Goal: Register for event/course

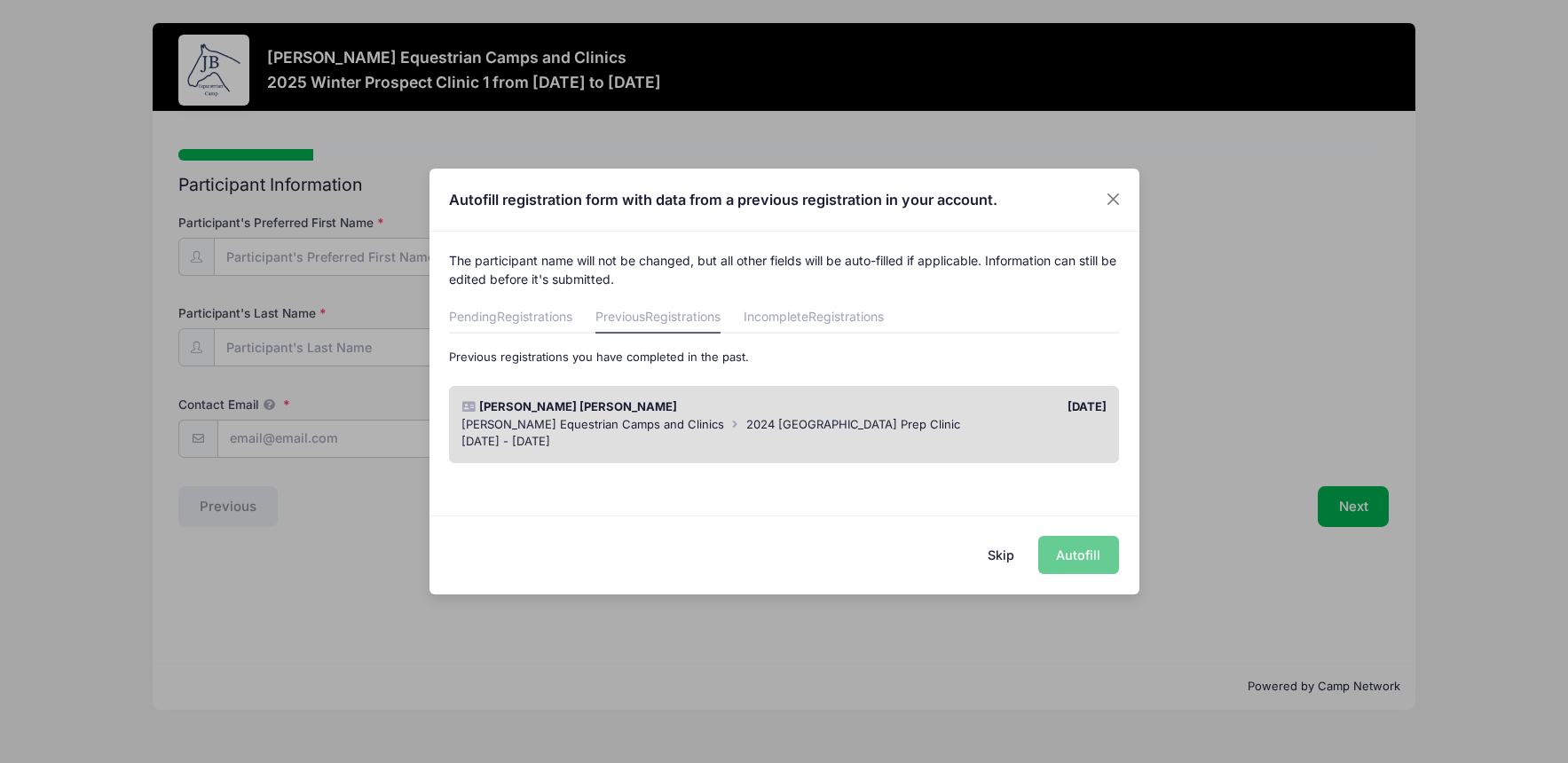
click at [1062, 554] on div "Skip Autofill" at bounding box center [784, 555] width 710 height 79
click at [659, 322] on span "Registrations" at bounding box center [682, 316] width 76 height 15
click at [587, 405] on div "[PERSON_NAME] [PERSON_NAME]" at bounding box center [618, 407] width 331 height 18
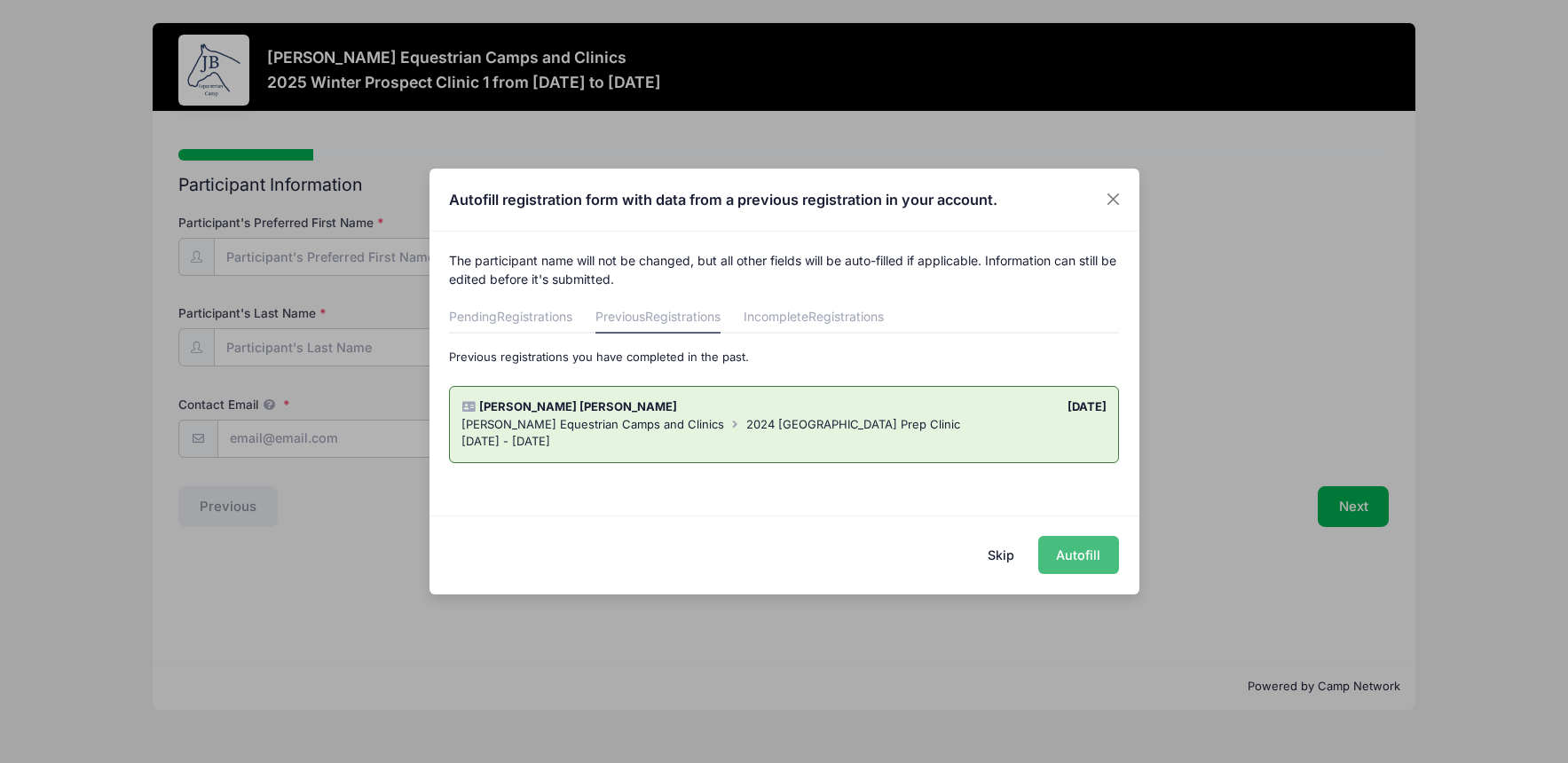
click at [1070, 558] on button "Autofill" at bounding box center [1078, 555] width 81 height 38
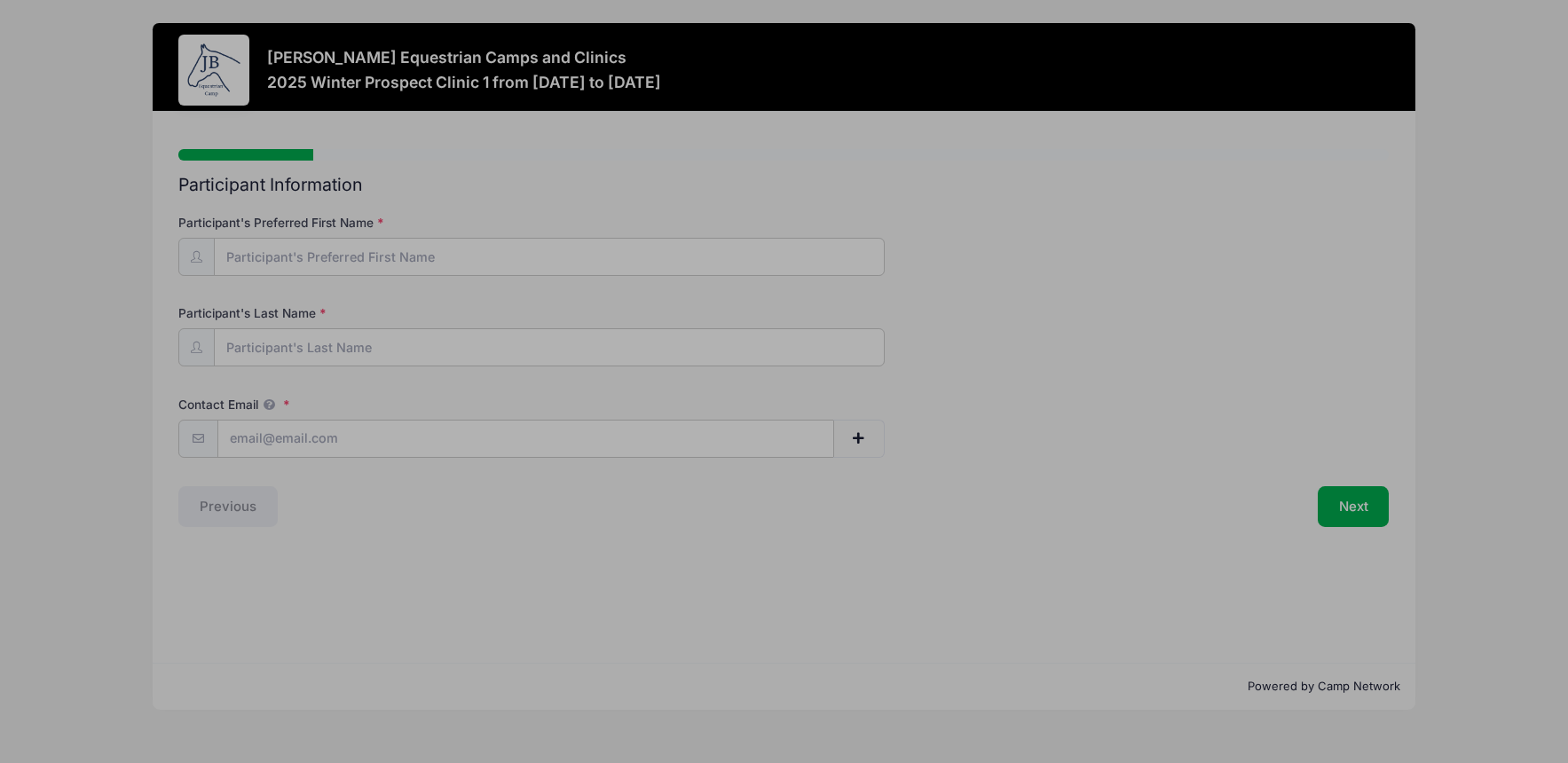
type input "[EMAIL_ADDRESS][DOMAIN_NAME]"
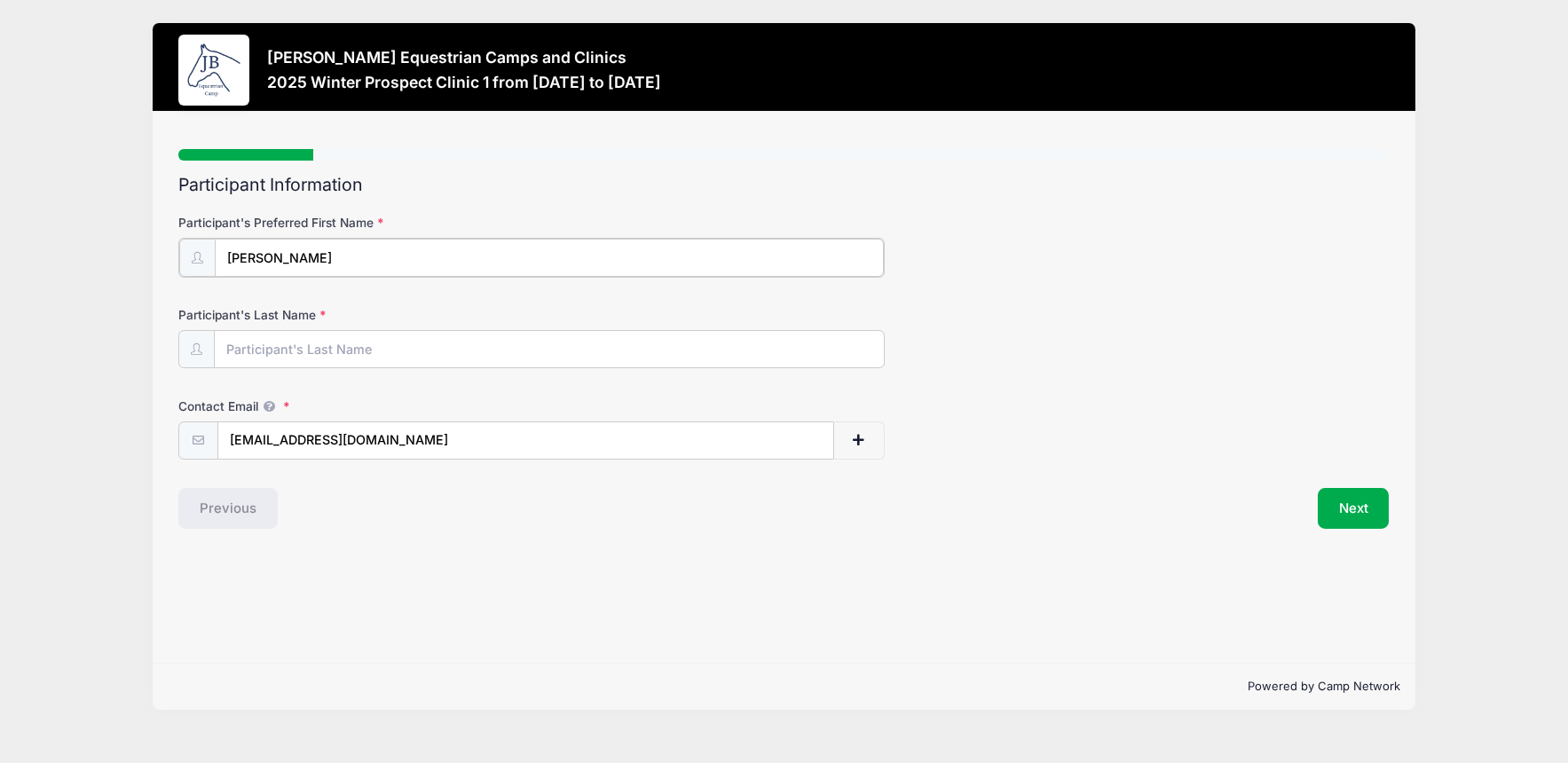
type input "[PERSON_NAME]"
click at [1354, 509] on button "Next" at bounding box center [1353, 507] width 72 height 41
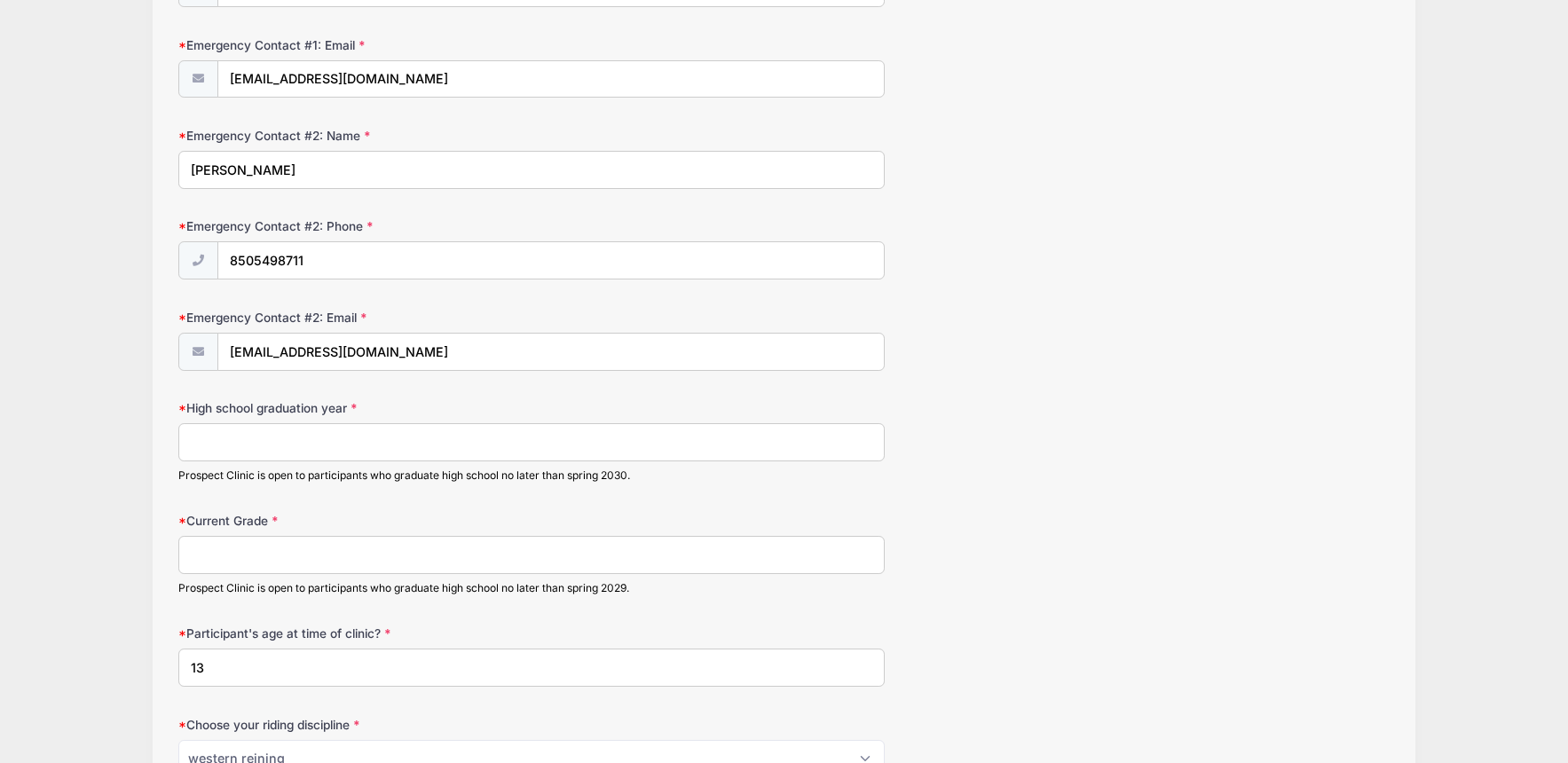
scroll to position [1191, 0]
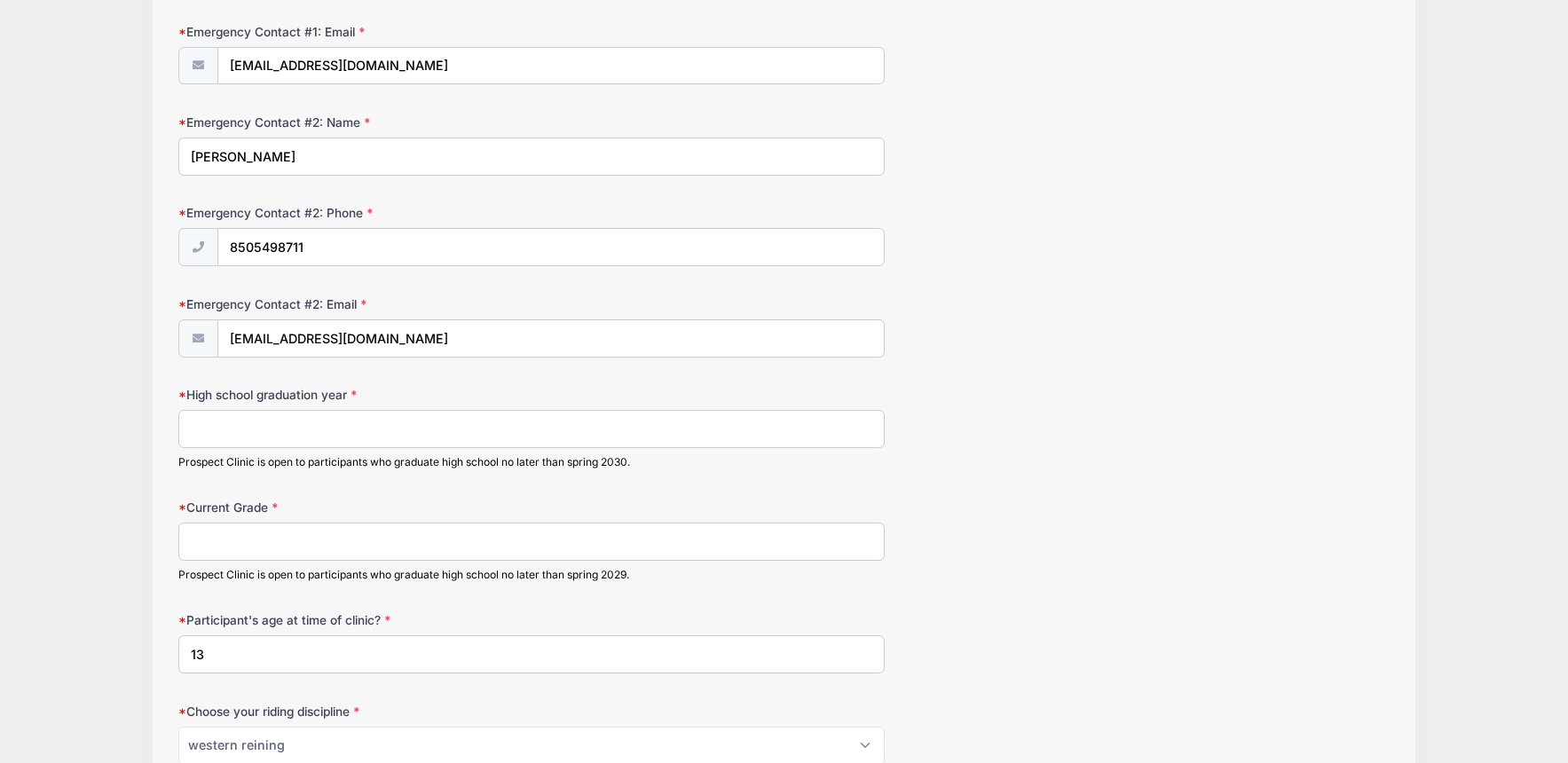
click at [425, 410] on input "High school graduation year" at bounding box center [531, 429] width 706 height 38
type input "2028"
click at [300, 647] on input "13" at bounding box center [531, 654] width 706 height 38
type input "15"
click at [262, 553] on input "Current Grade" at bounding box center [531, 542] width 706 height 38
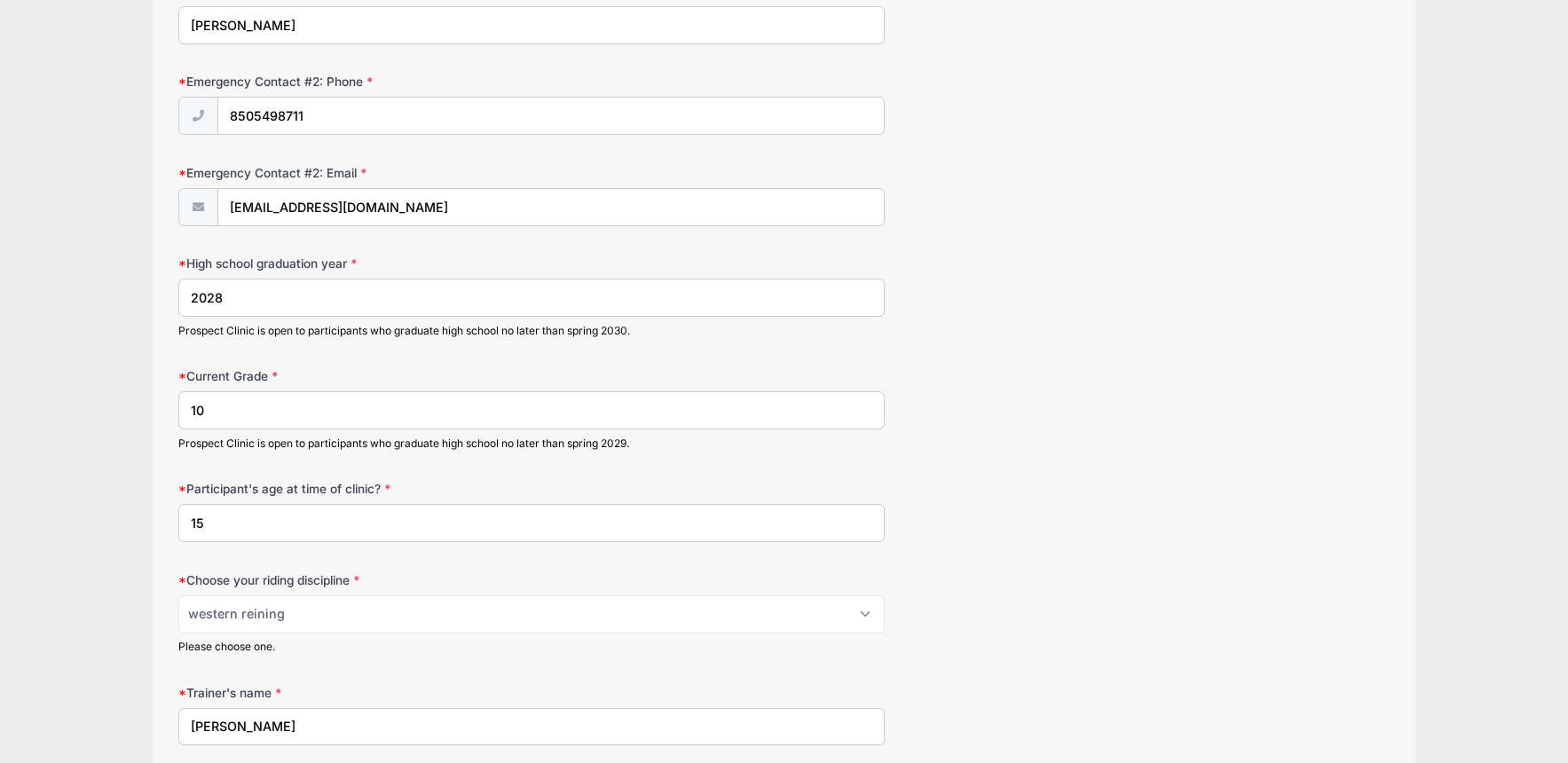
scroll to position [1395, 0]
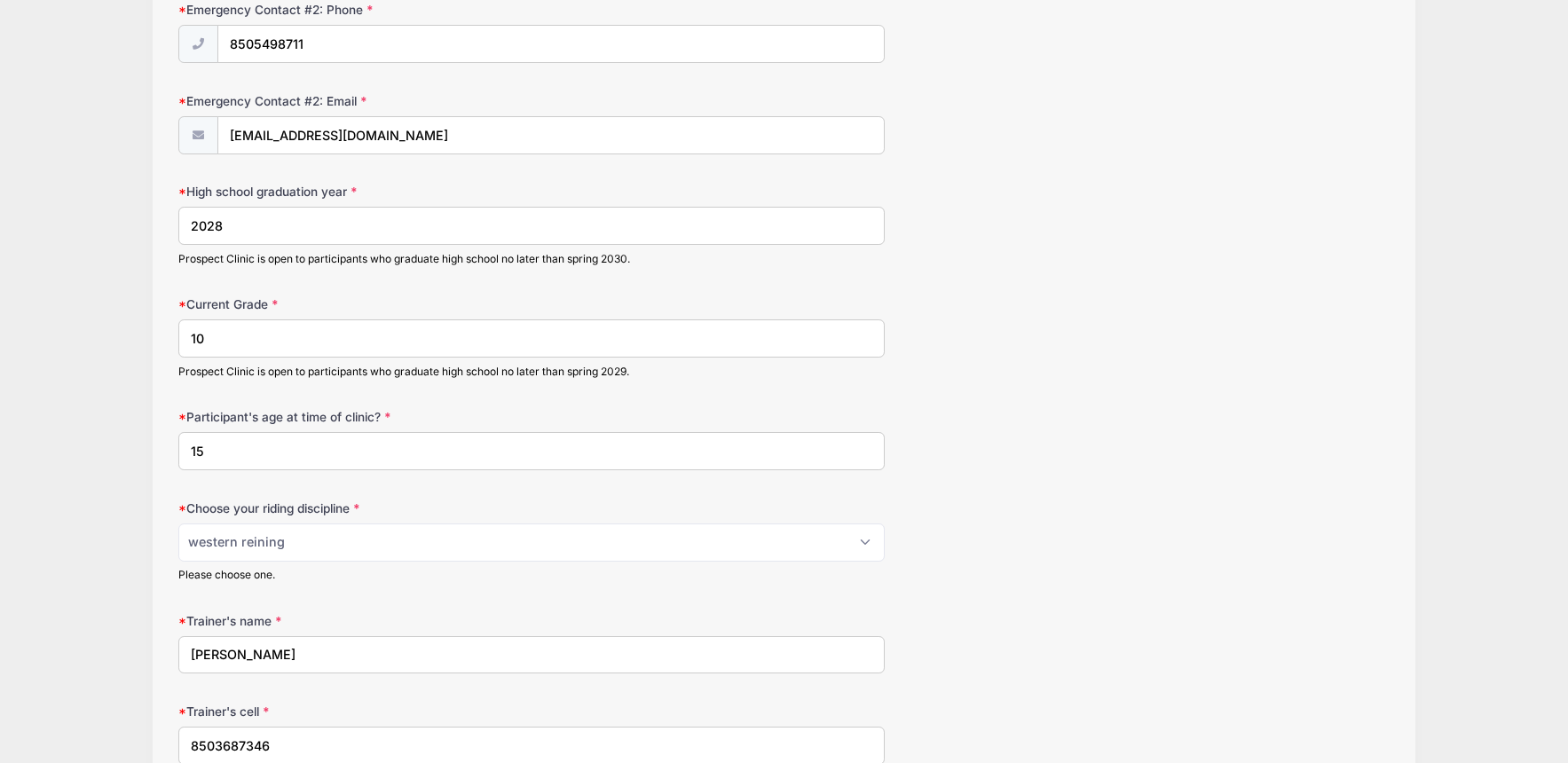
type input "10"
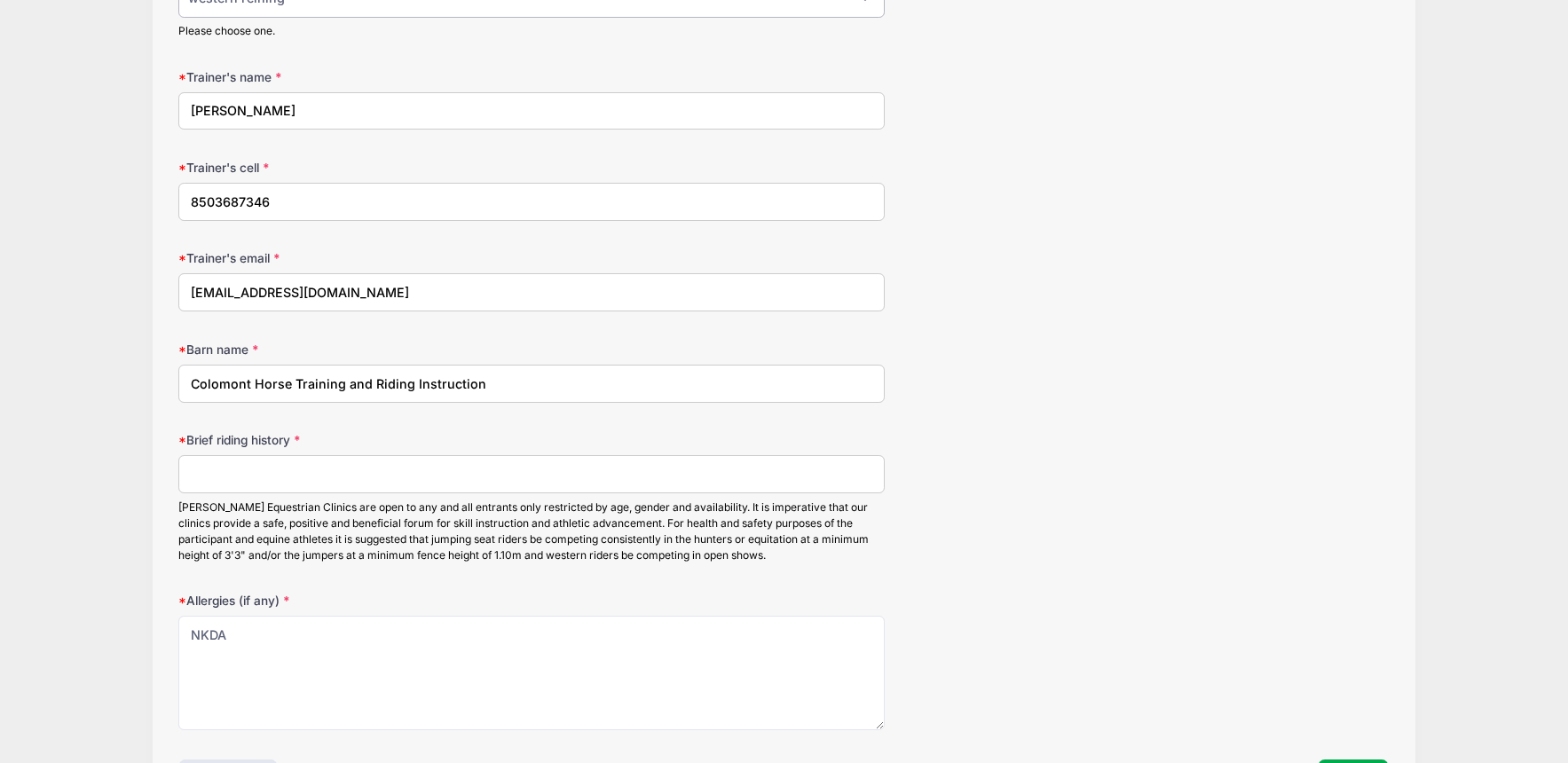
scroll to position [1943, 0]
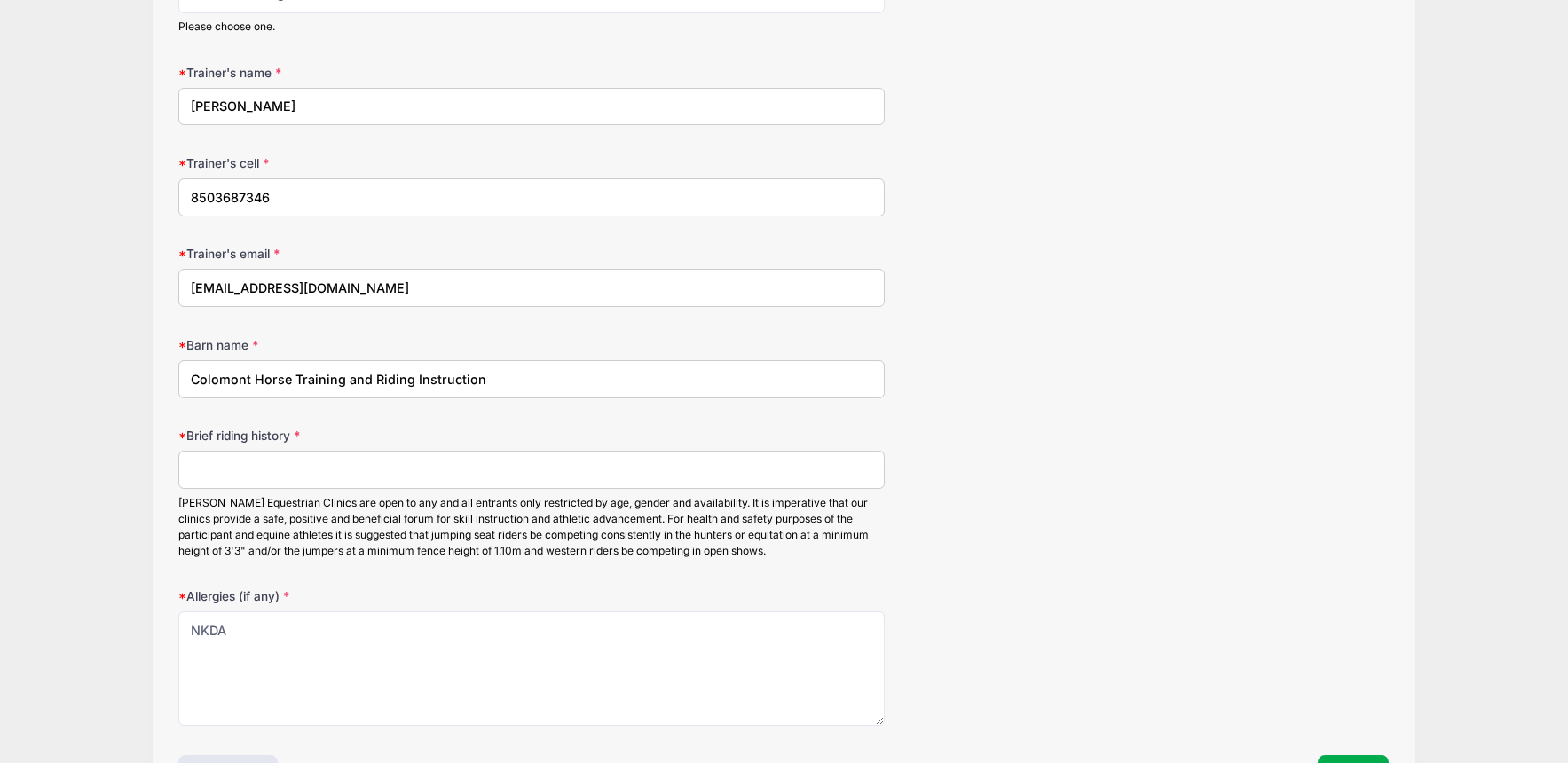
click at [358, 465] on input "Brief riding history" at bounding box center [531, 470] width 706 height 38
click at [384, 460] on input "currently participating in AQHA and NRHA shows" at bounding box center [531, 470] width 706 height 38
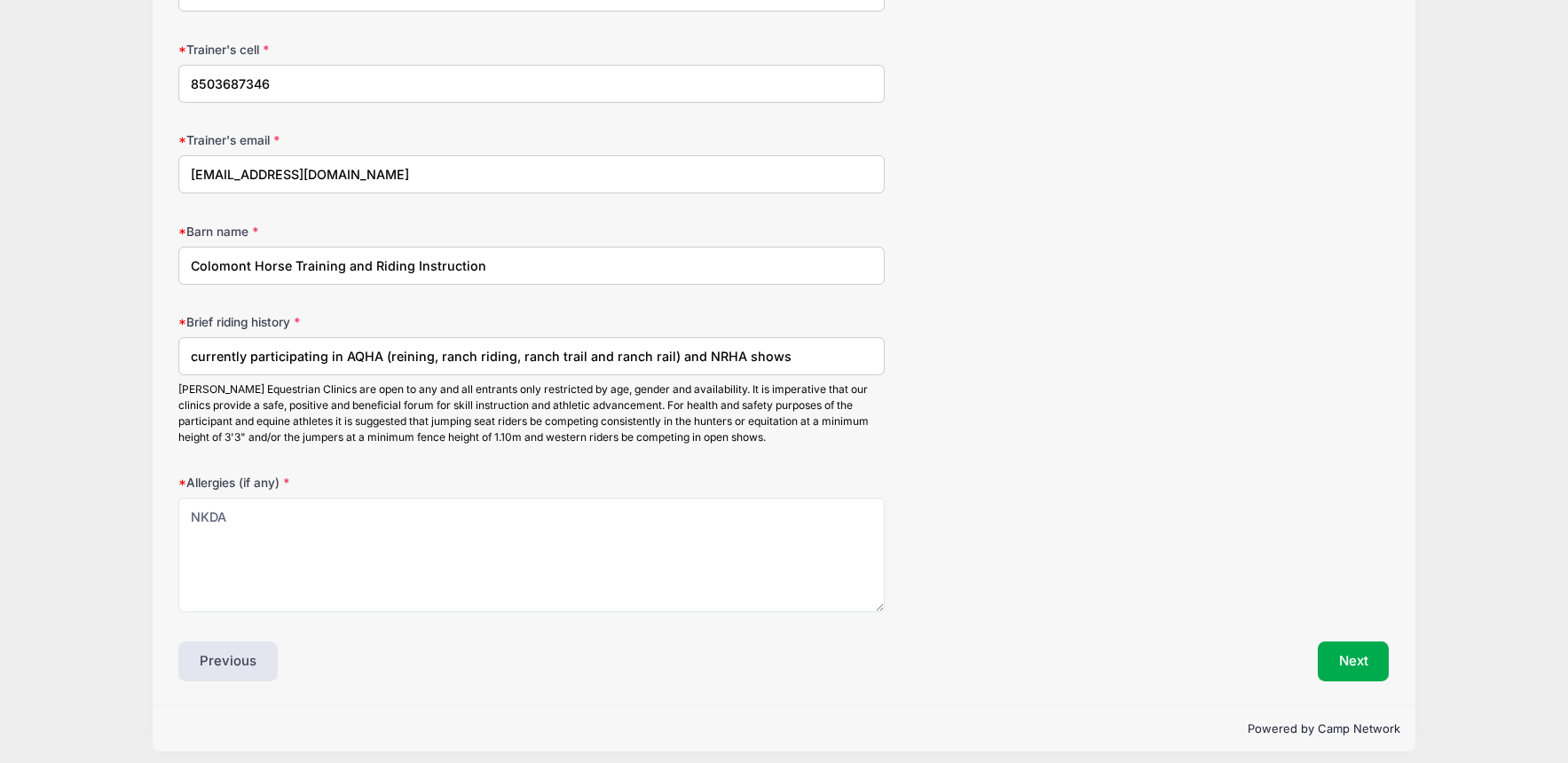
scroll to position [2055, 0]
type input "currently participating in AQHA (reining, ranch riding, ranch trail and ranch r…"
click at [1350, 649] on button "Next" at bounding box center [1353, 663] width 72 height 41
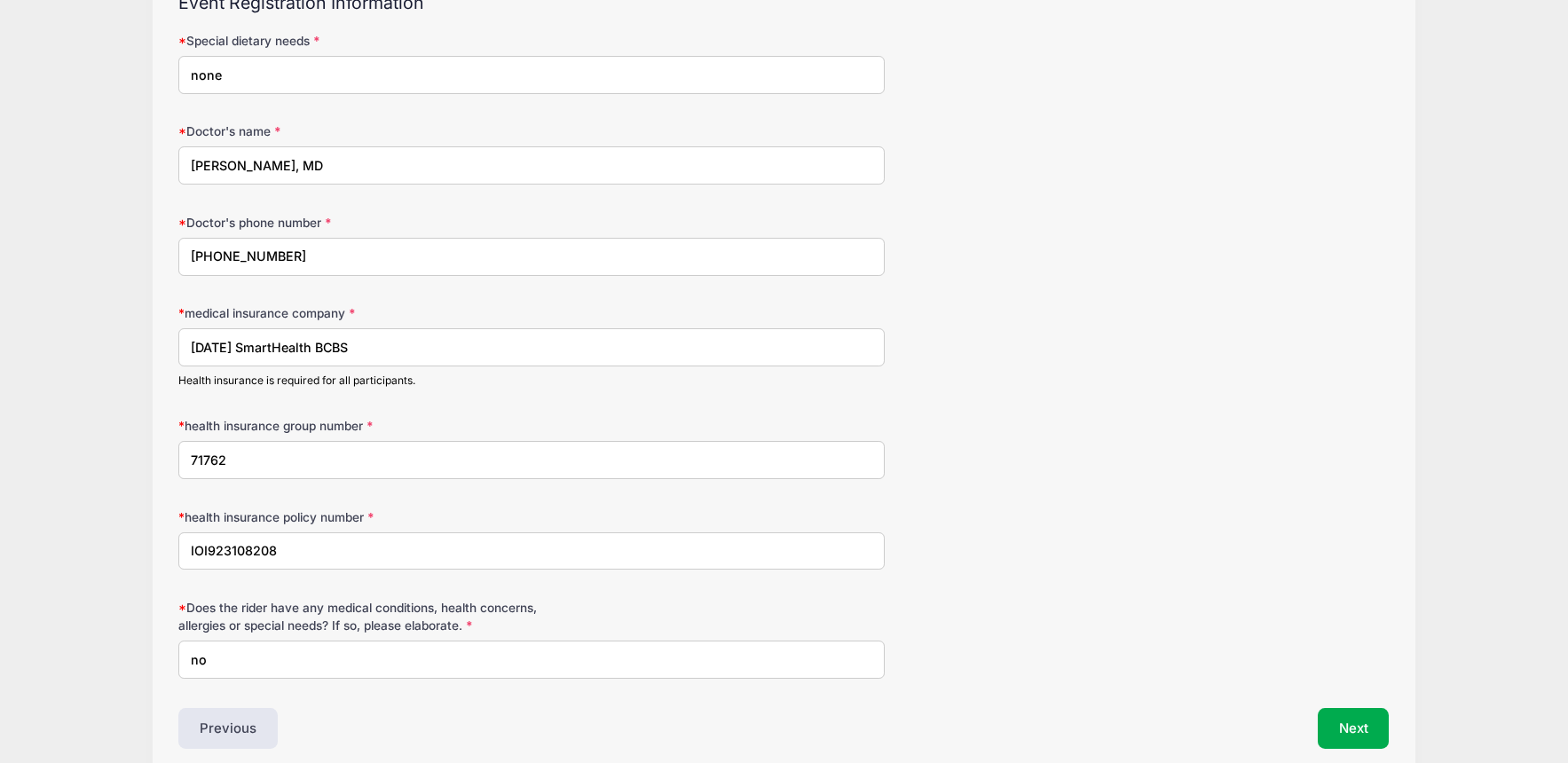
scroll to position [183, 0]
type input "A"
type input "Aetna"
click at [318, 448] on input "71762" at bounding box center [531, 459] width 706 height 38
type input "7"
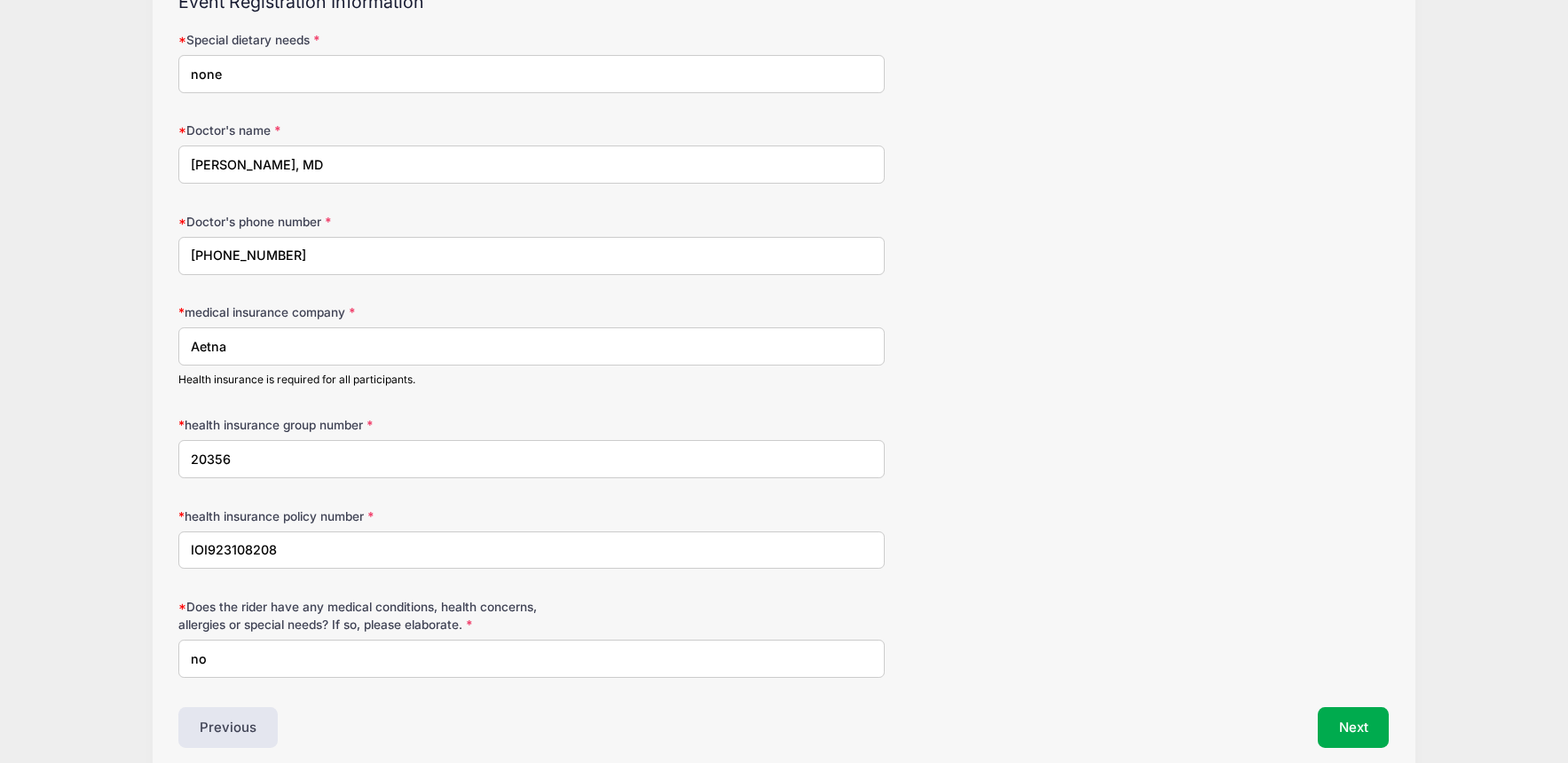
type input "20356"
drag, startPoint x: 289, startPoint y: 548, endPoint x: 166, endPoint y: 543, distance: 123.1
click at [166, 543] on div "Step 3 /7 Step 1 Step 2 Step 3 Step 4 Step 5 Step 6 Policies Extra Items Summar…" at bounding box center [783, 349] width 1262 height 842
type input "9867111460"
click at [1362, 734] on button "Next" at bounding box center [1353, 728] width 72 height 41
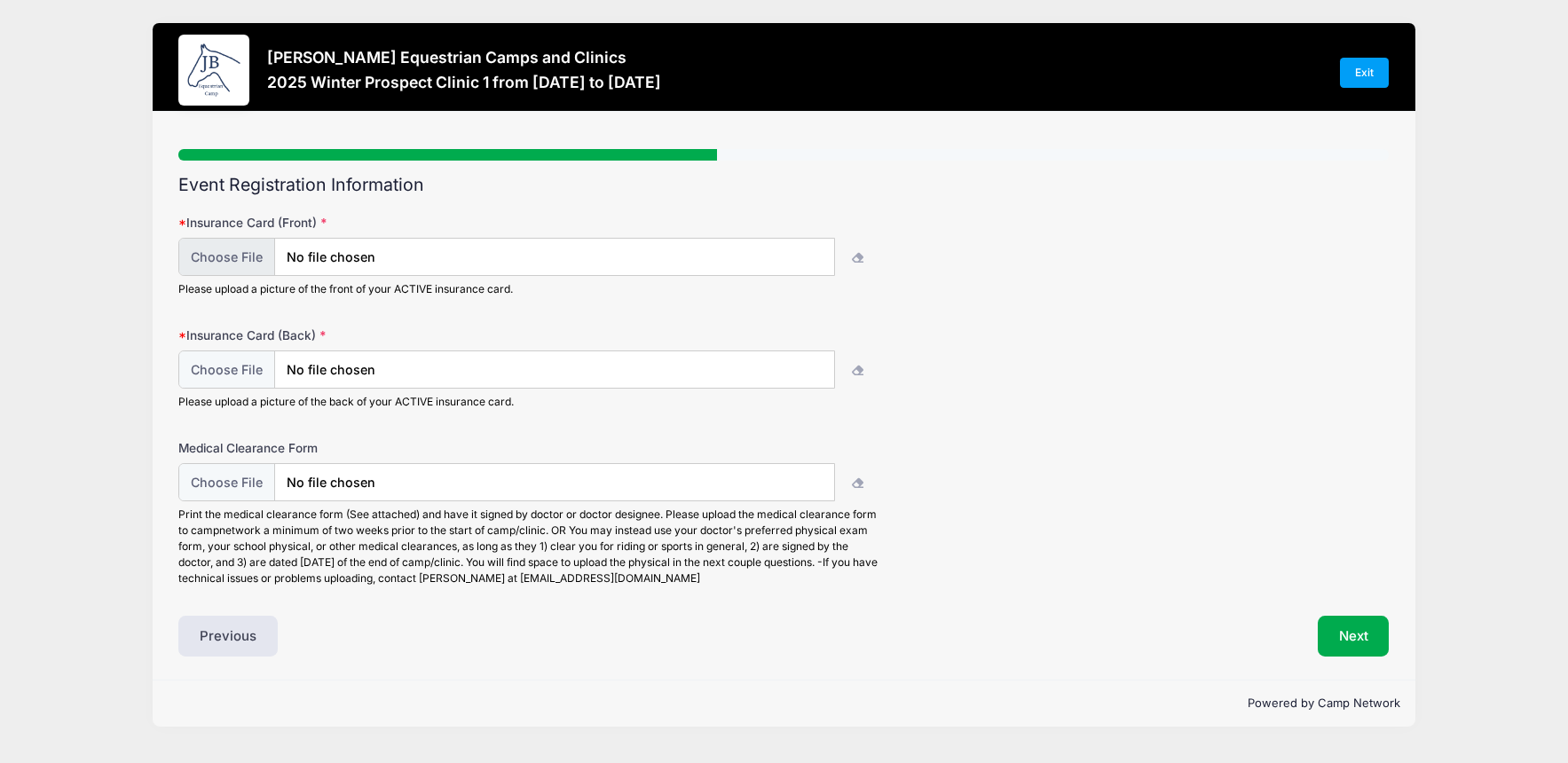
scroll to position [0, 0]
click at [1345, 635] on button "Next" at bounding box center [1353, 636] width 72 height 41
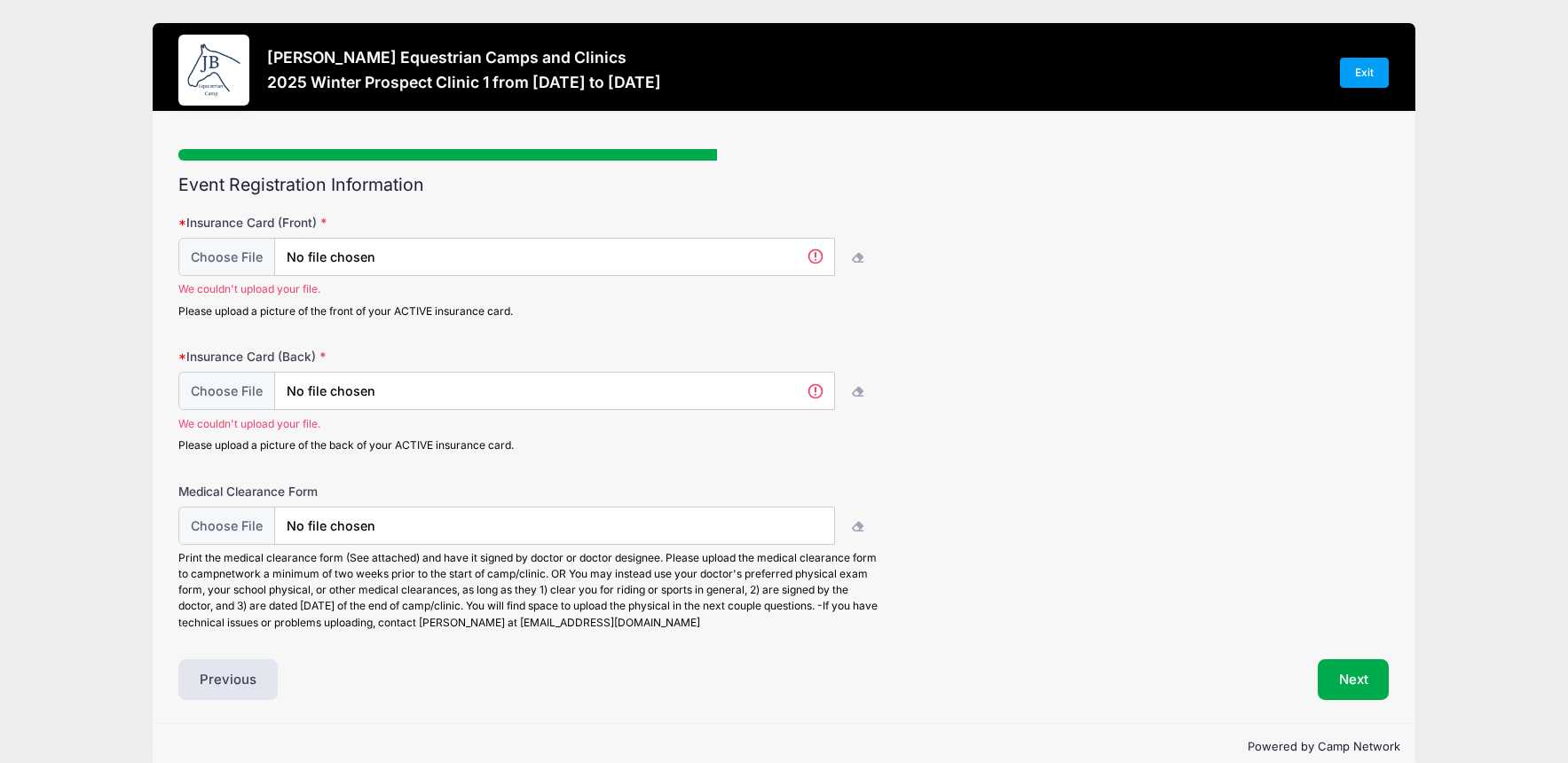
scroll to position [29, 0]
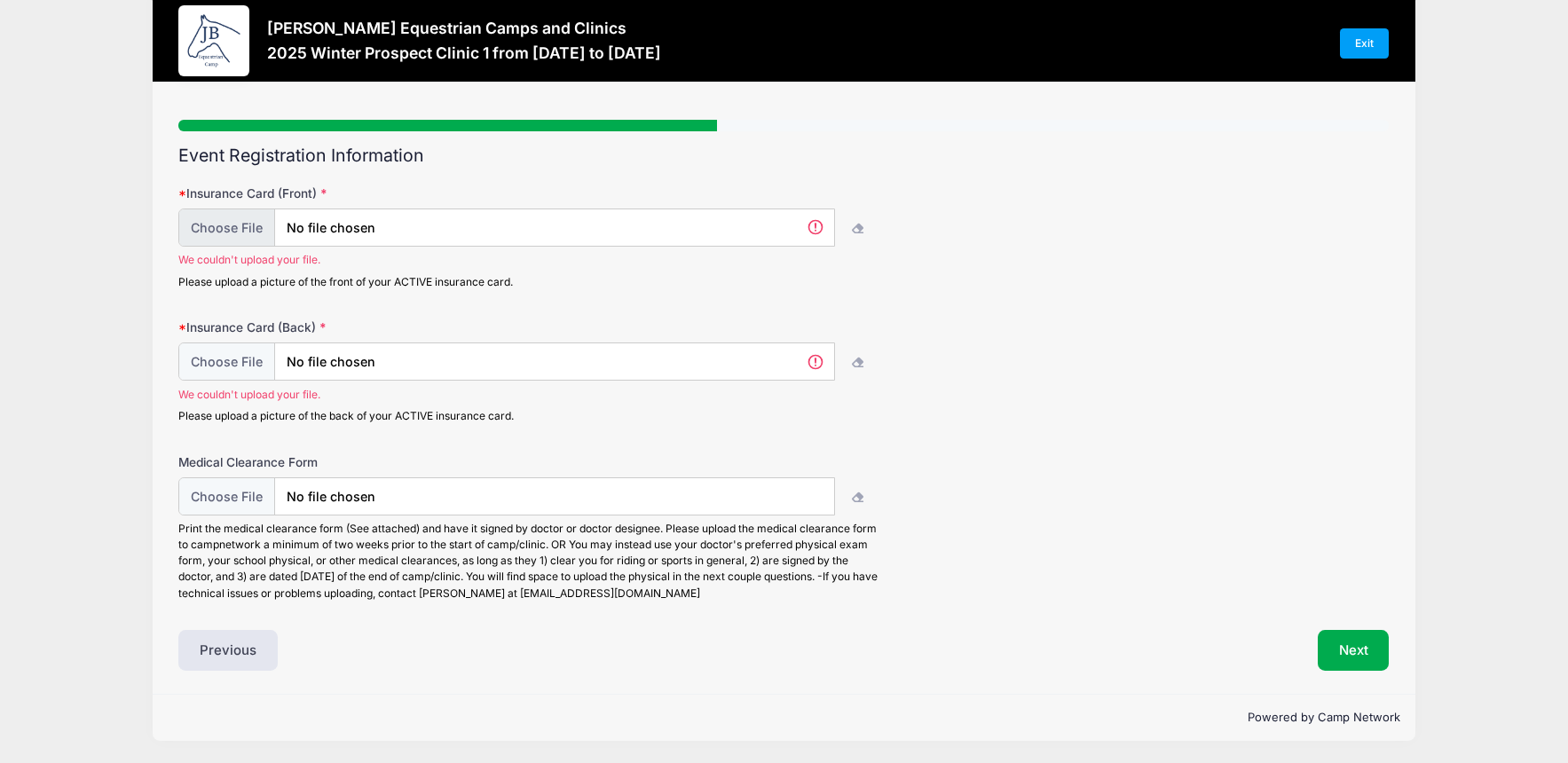
click at [234, 224] on input "file" at bounding box center [506, 227] width 656 height 38
click at [236, 226] on input "file" at bounding box center [506, 227] width 656 height 38
type input "C:\fakepath\IMG_3908.jpeg"
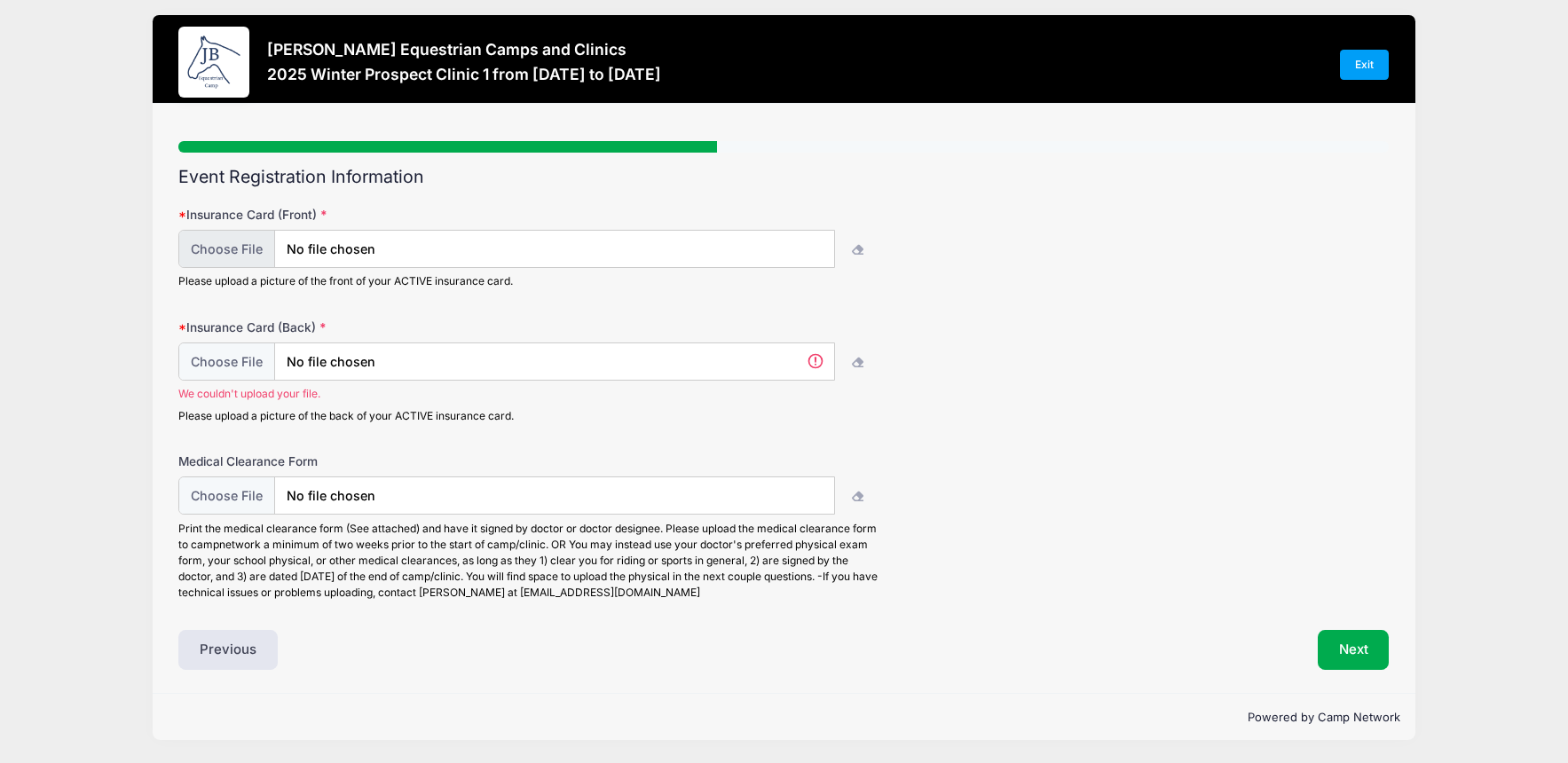
scroll to position [8, 0]
click at [237, 363] on input "file" at bounding box center [506, 361] width 656 height 38
type input "C:\fakepath\IMG_3909.jpeg"
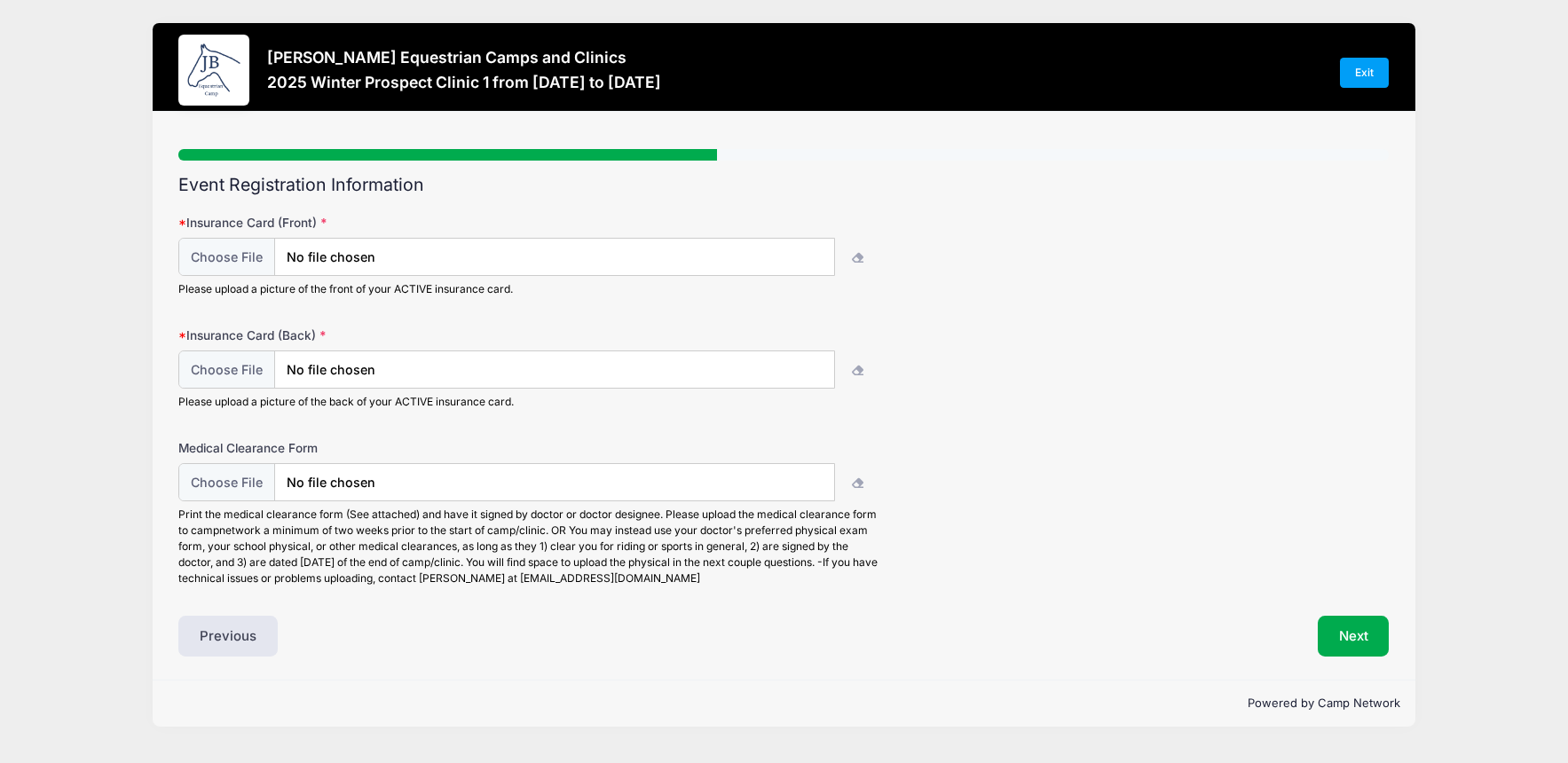
scroll to position [0, 0]
click at [1361, 635] on button "Next" at bounding box center [1353, 636] width 72 height 41
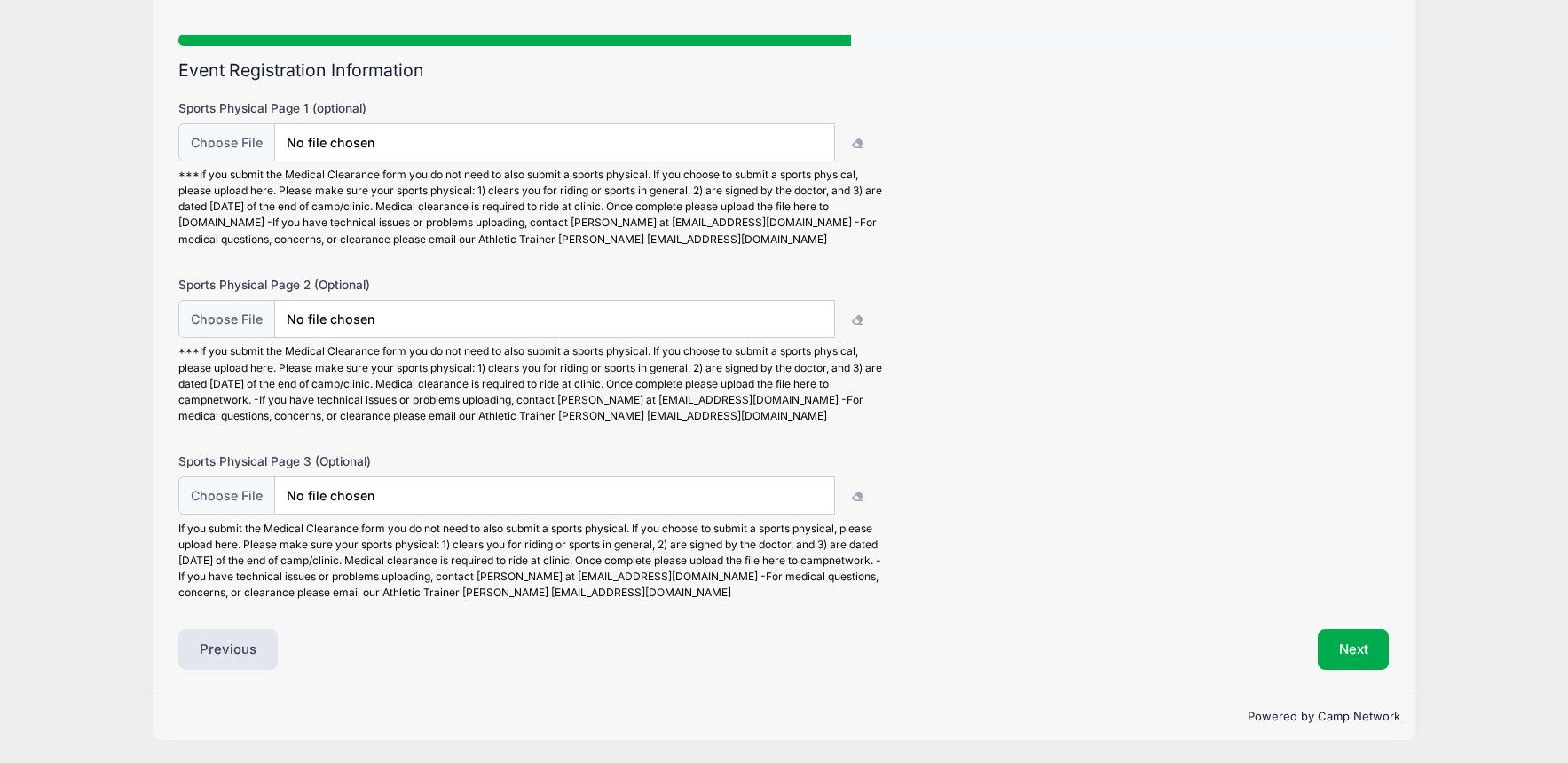
scroll to position [113, 0]
click at [1347, 650] on button "Next" at bounding box center [1353, 651] width 72 height 41
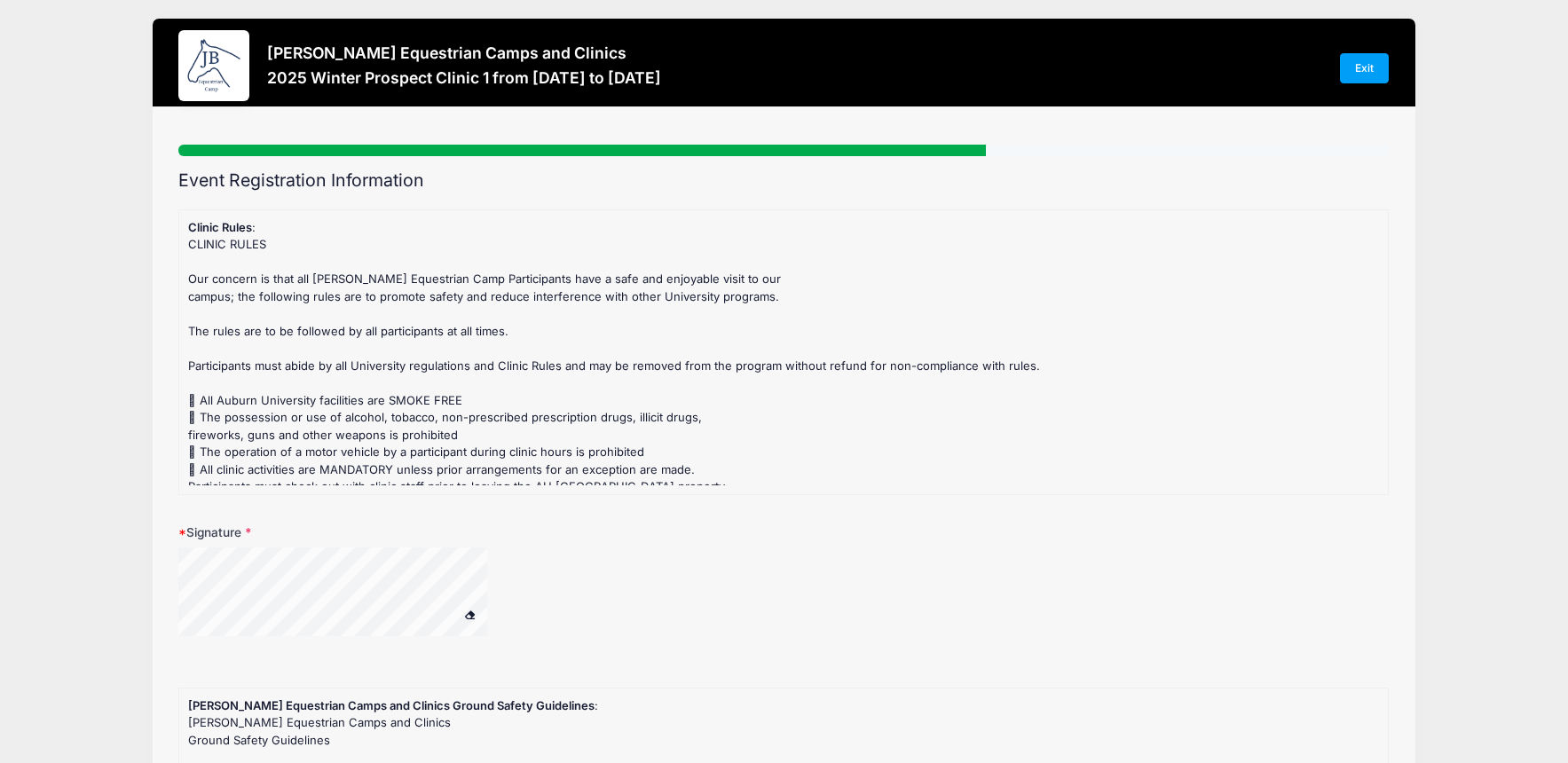
scroll to position [0, 0]
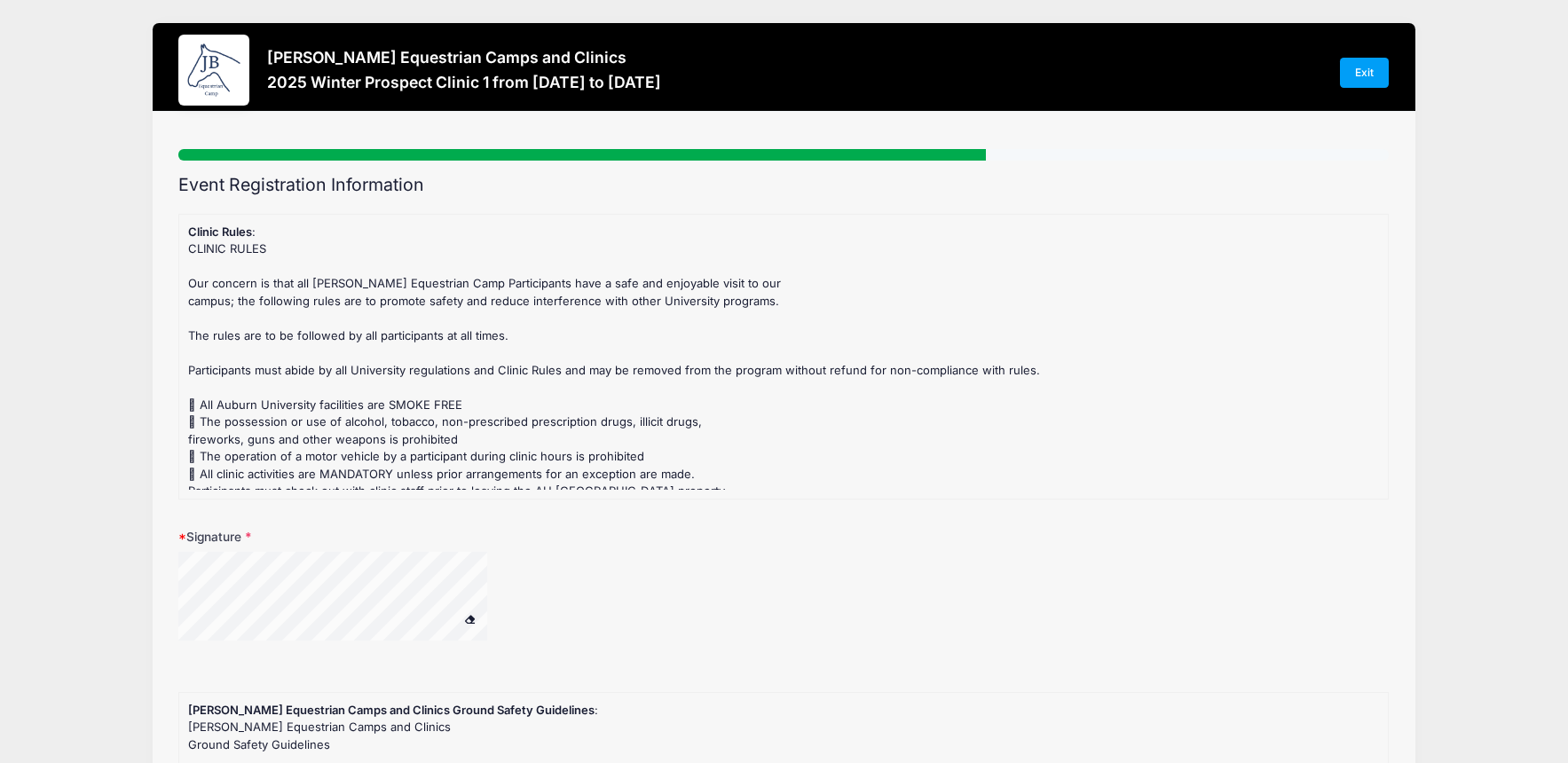
click at [191, 402] on div "CLINIC RULES Our concern is that all [PERSON_NAME] Equestrian Camp Participants…" at bounding box center [783, 552] width 1190 height 623
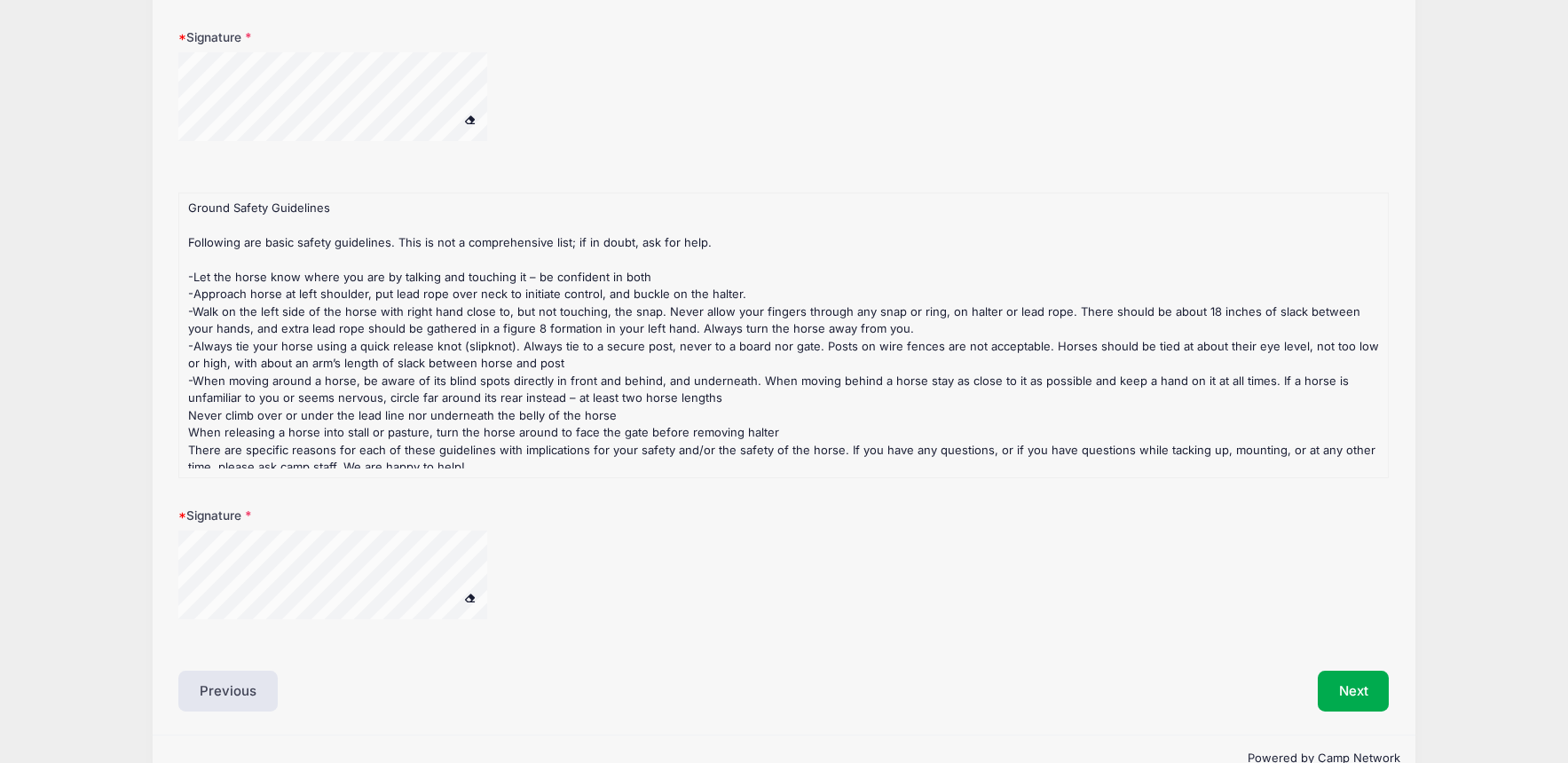
scroll to position [537, 0]
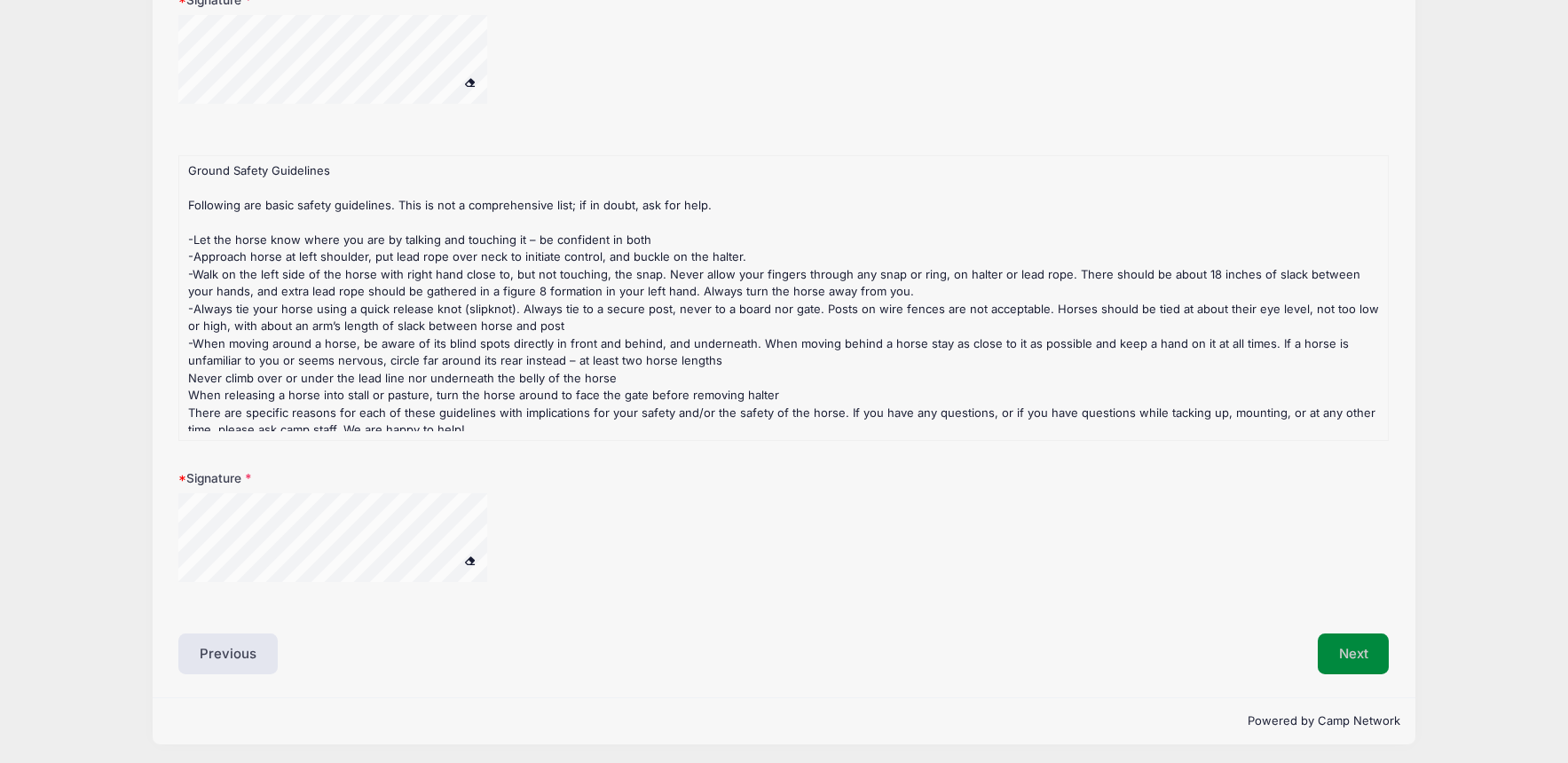
click at [1325, 646] on button "Next" at bounding box center [1353, 654] width 72 height 41
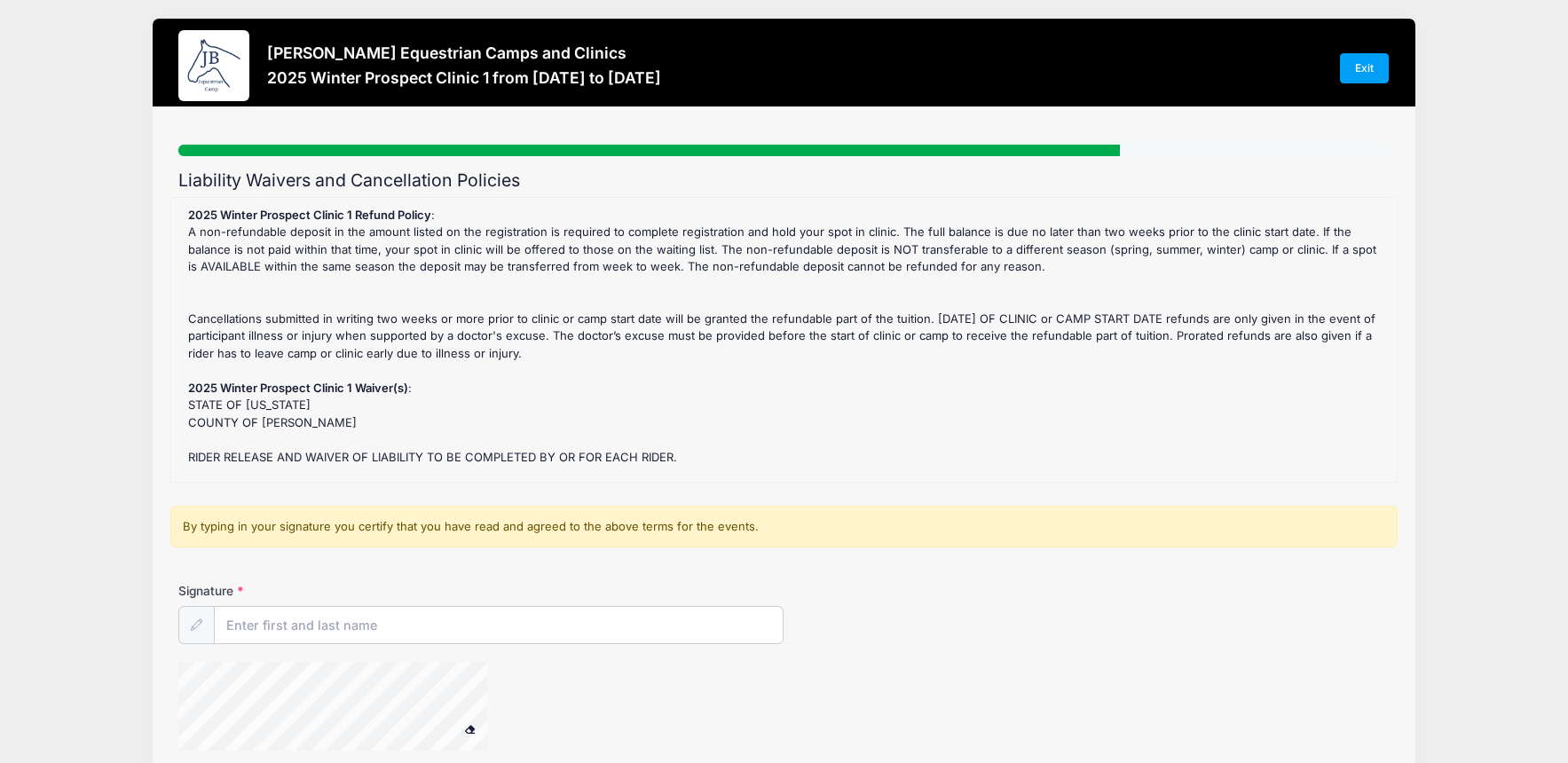
scroll to position [0, 0]
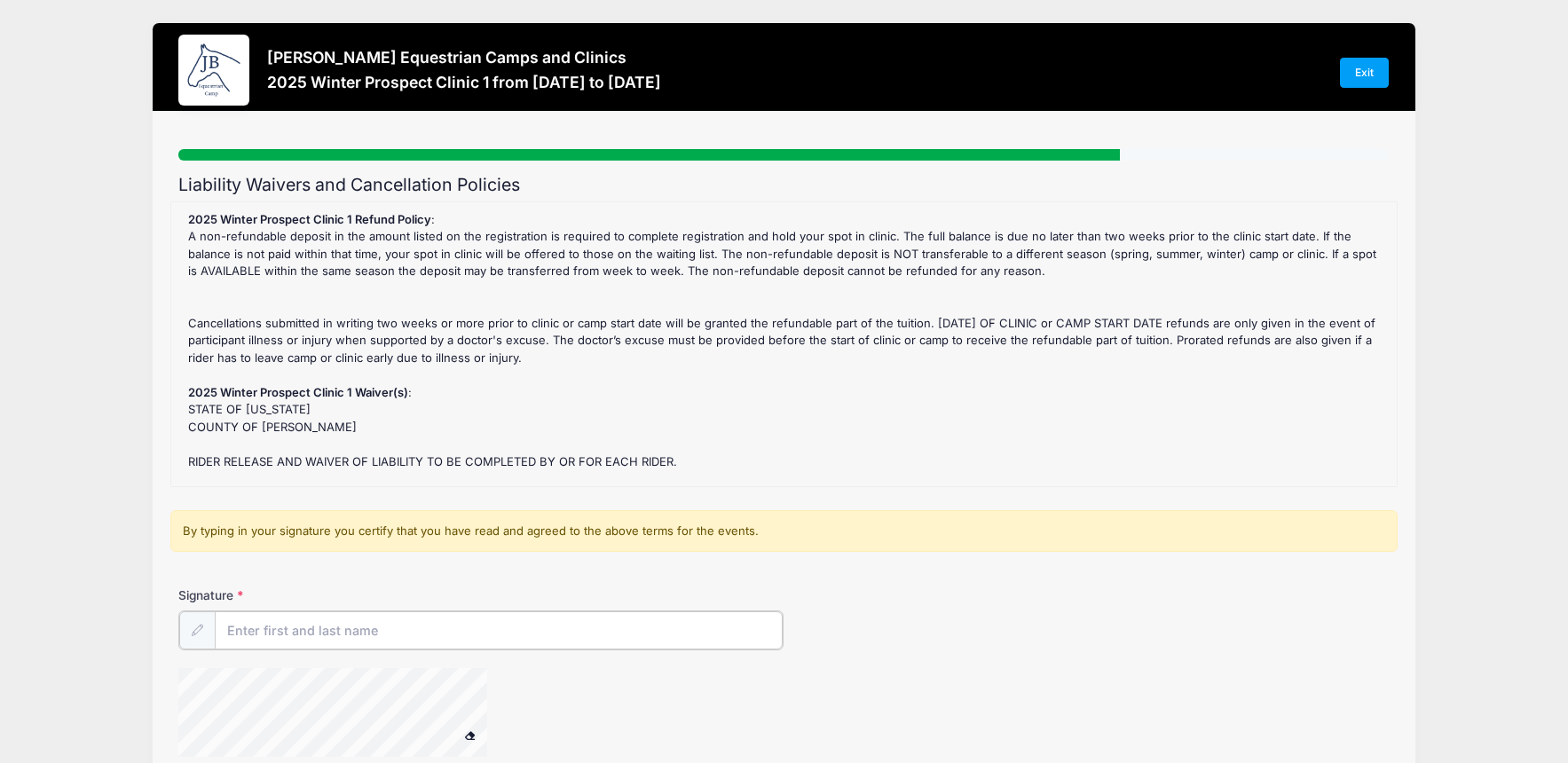
click at [280, 643] on input "Signature" at bounding box center [498, 630] width 568 height 38
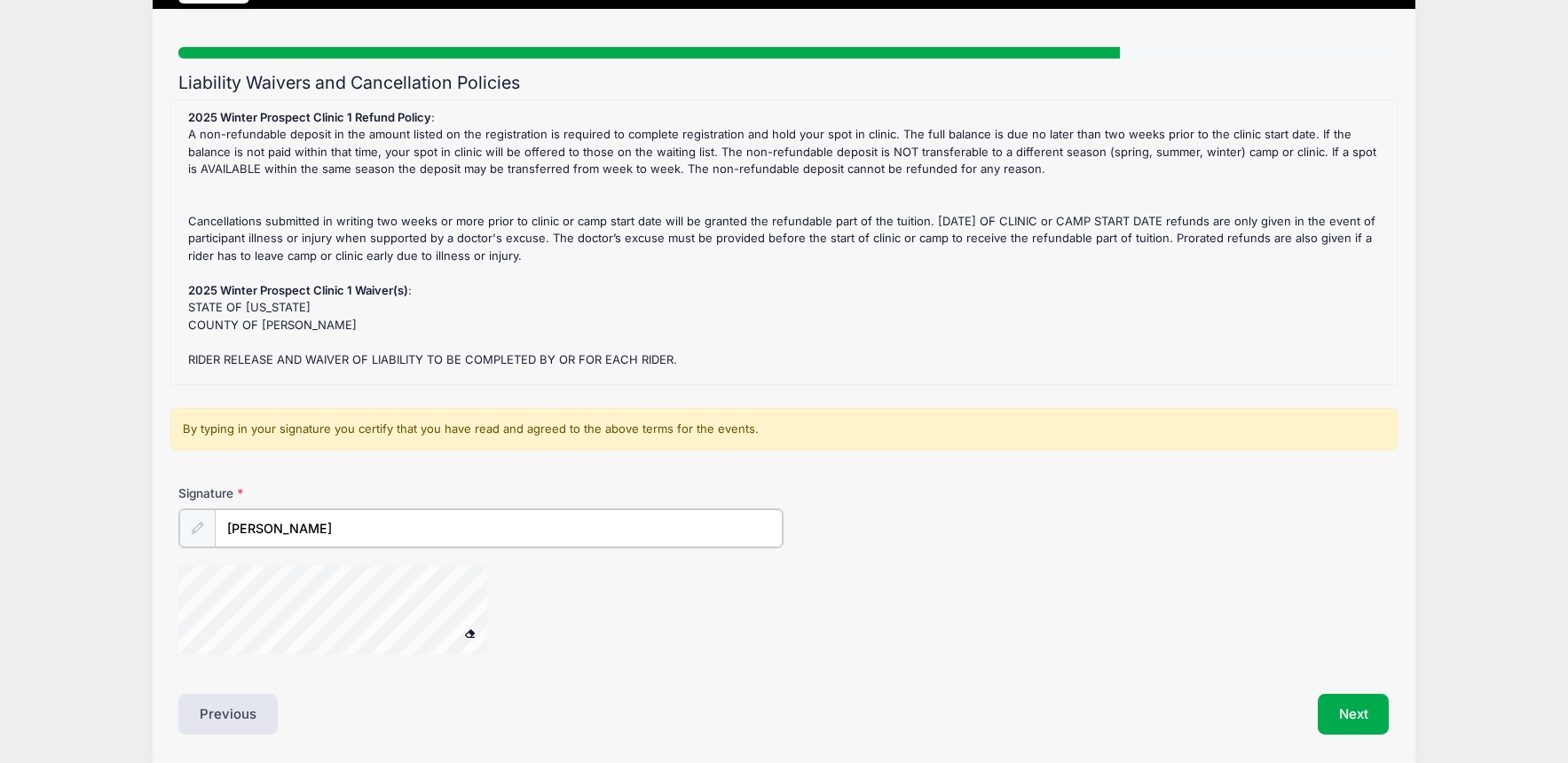
scroll to position [100, 0]
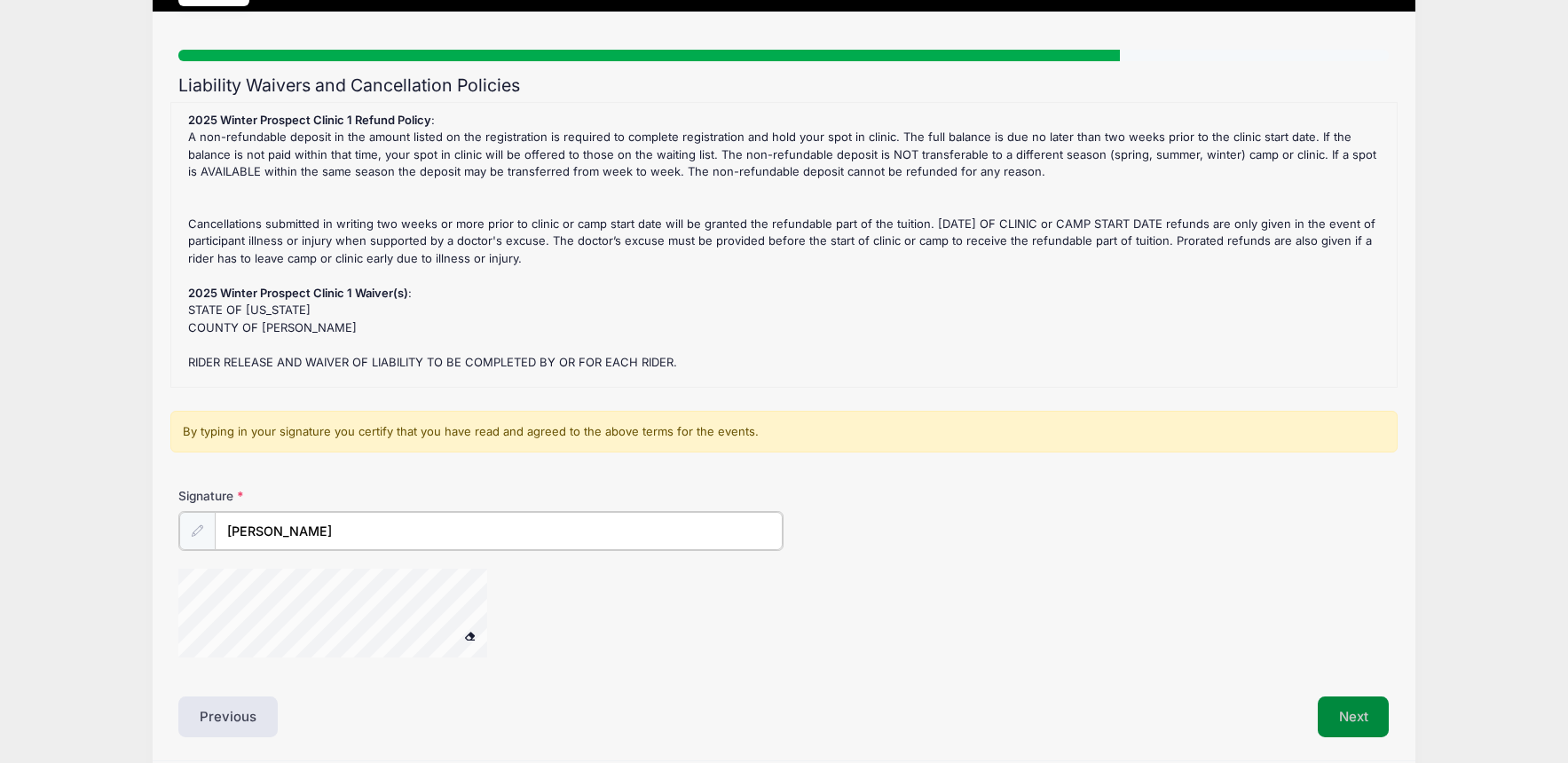
type input "[PERSON_NAME]"
click at [1341, 716] on button "Next" at bounding box center [1353, 716] width 72 height 41
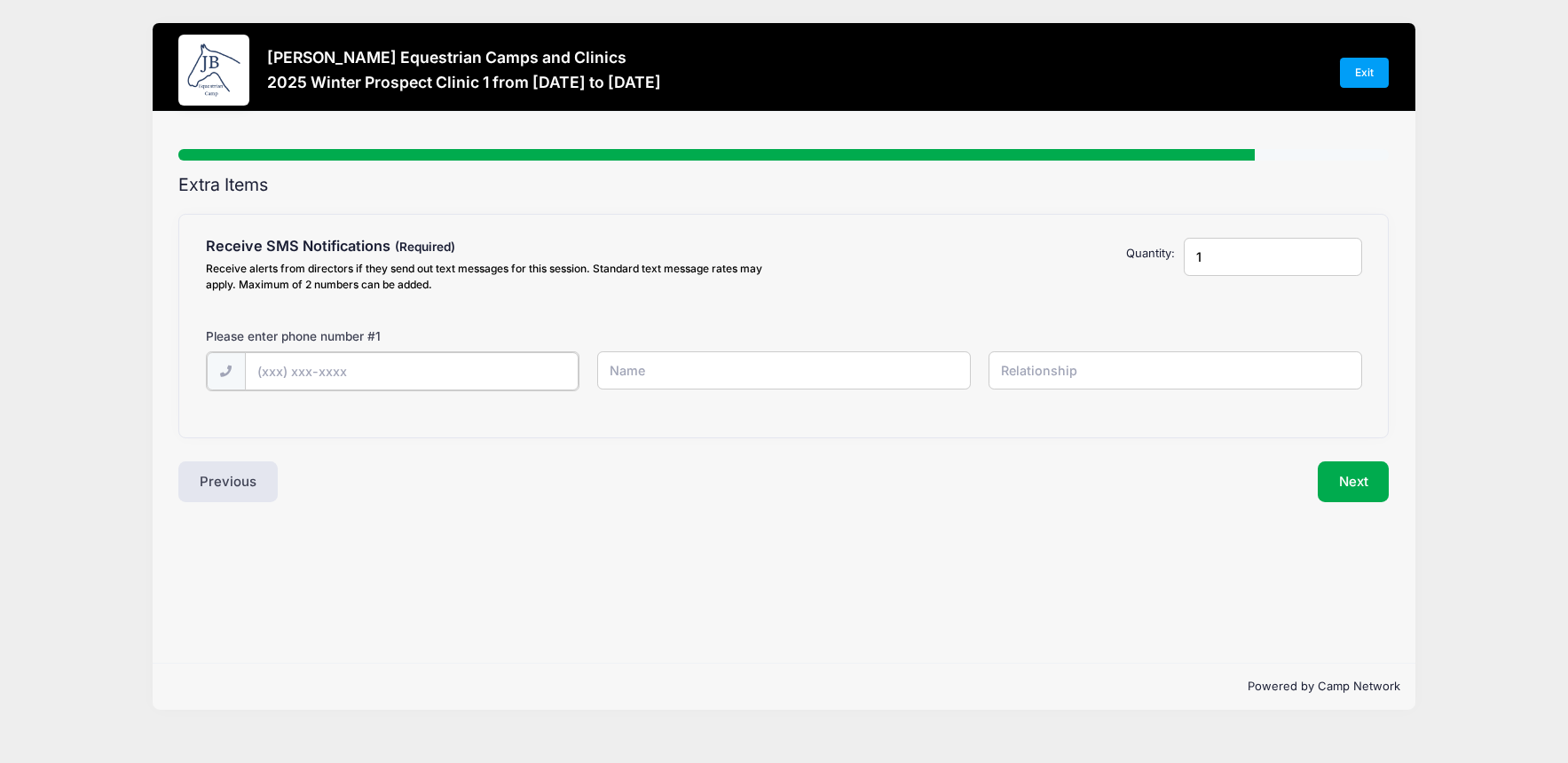
scroll to position [0, 0]
type input "[PHONE_NUMBER]"
type input "[PERSON_NAME]"
type input "mother"
click at [1351, 480] on button "Next" at bounding box center [1353, 480] width 72 height 41
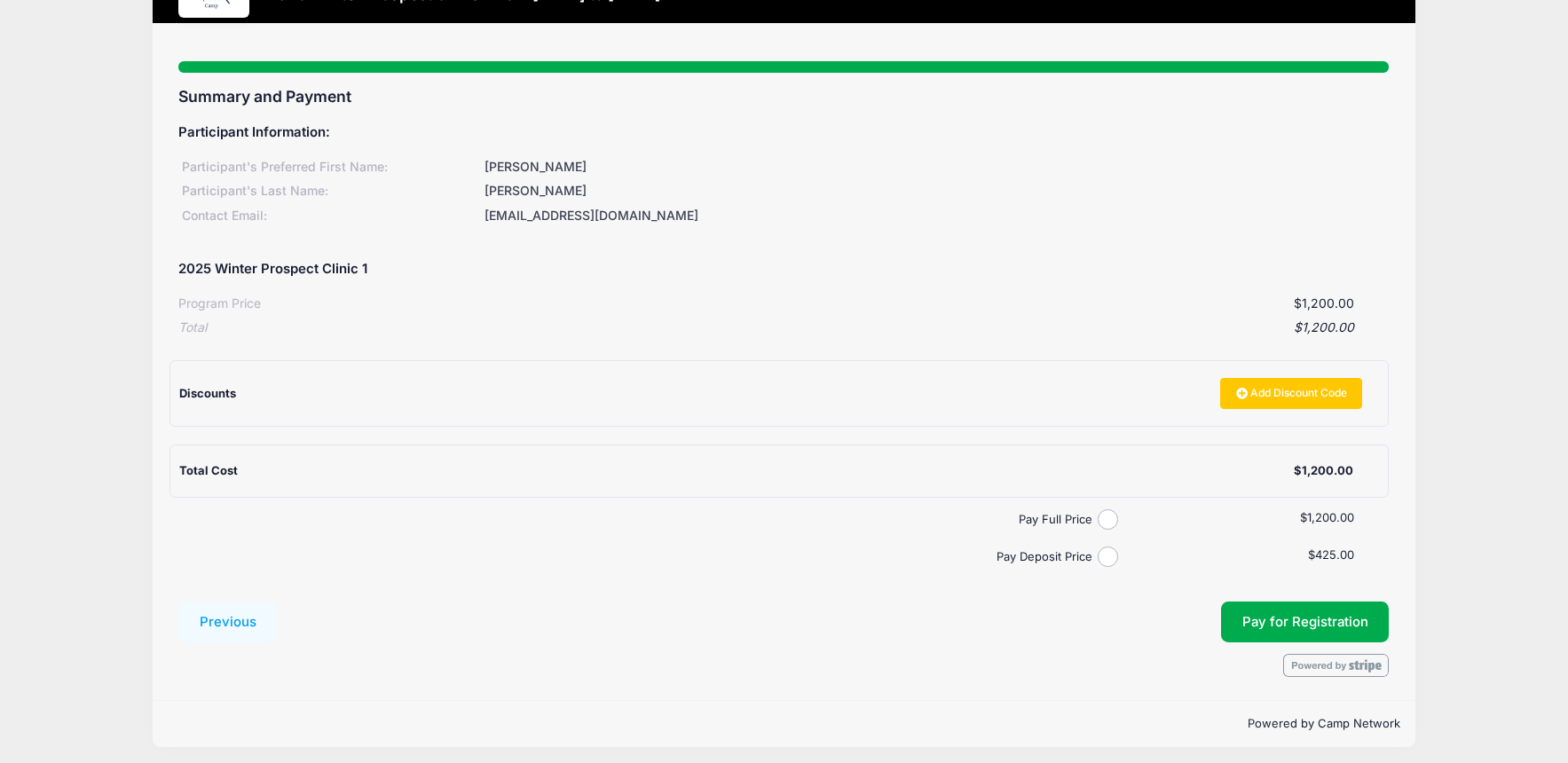
scroll to position [87, 0]
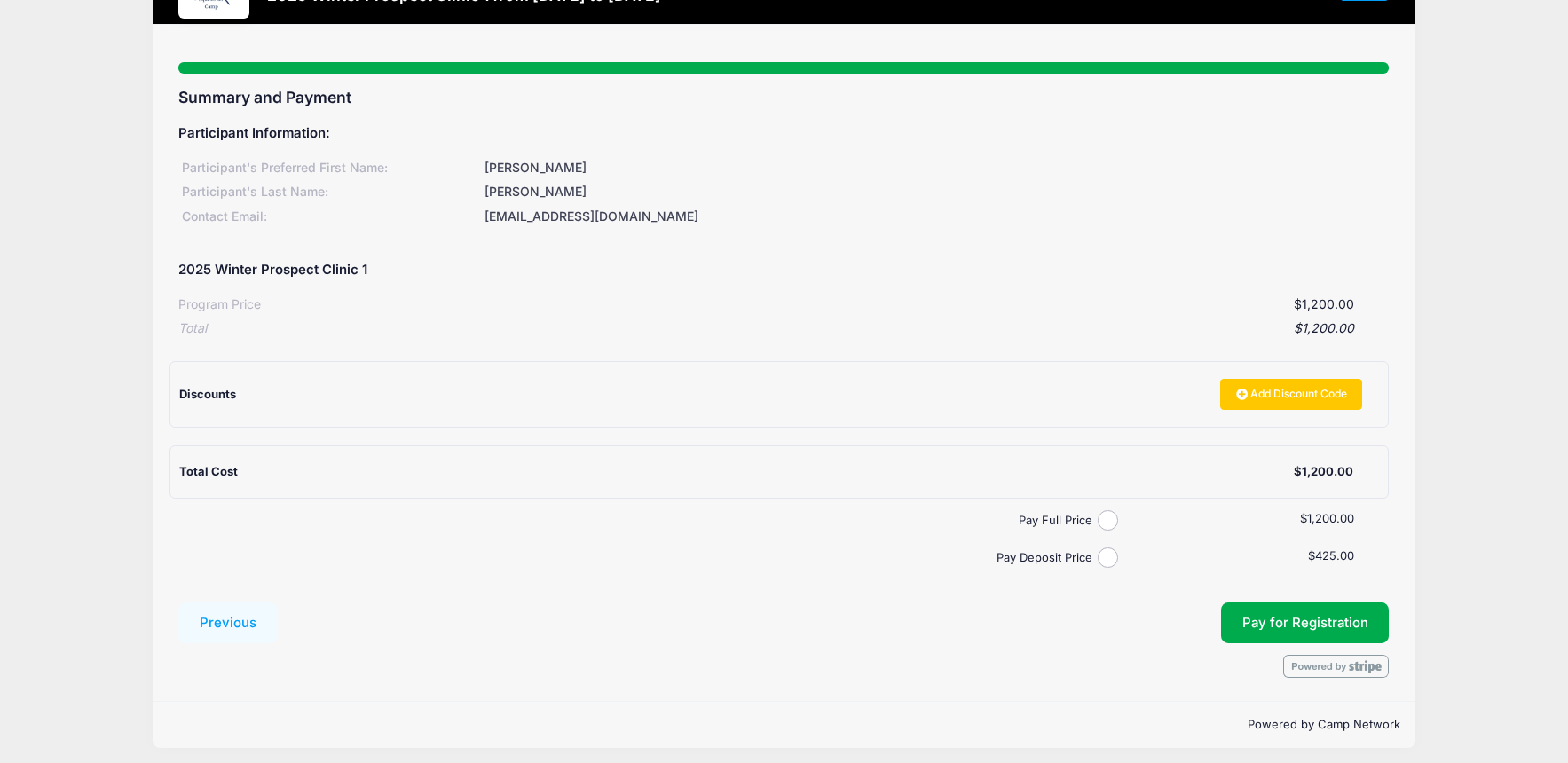
click at [1106, 518] on input "Pay Full Price" at bounding box center [1107, 521] width 20 height 21
radio input "true"
click at [1110, 555] on input "Pay Deposit Price" at bounding box center [1107, 557] width 20 height 21
radio input "true"
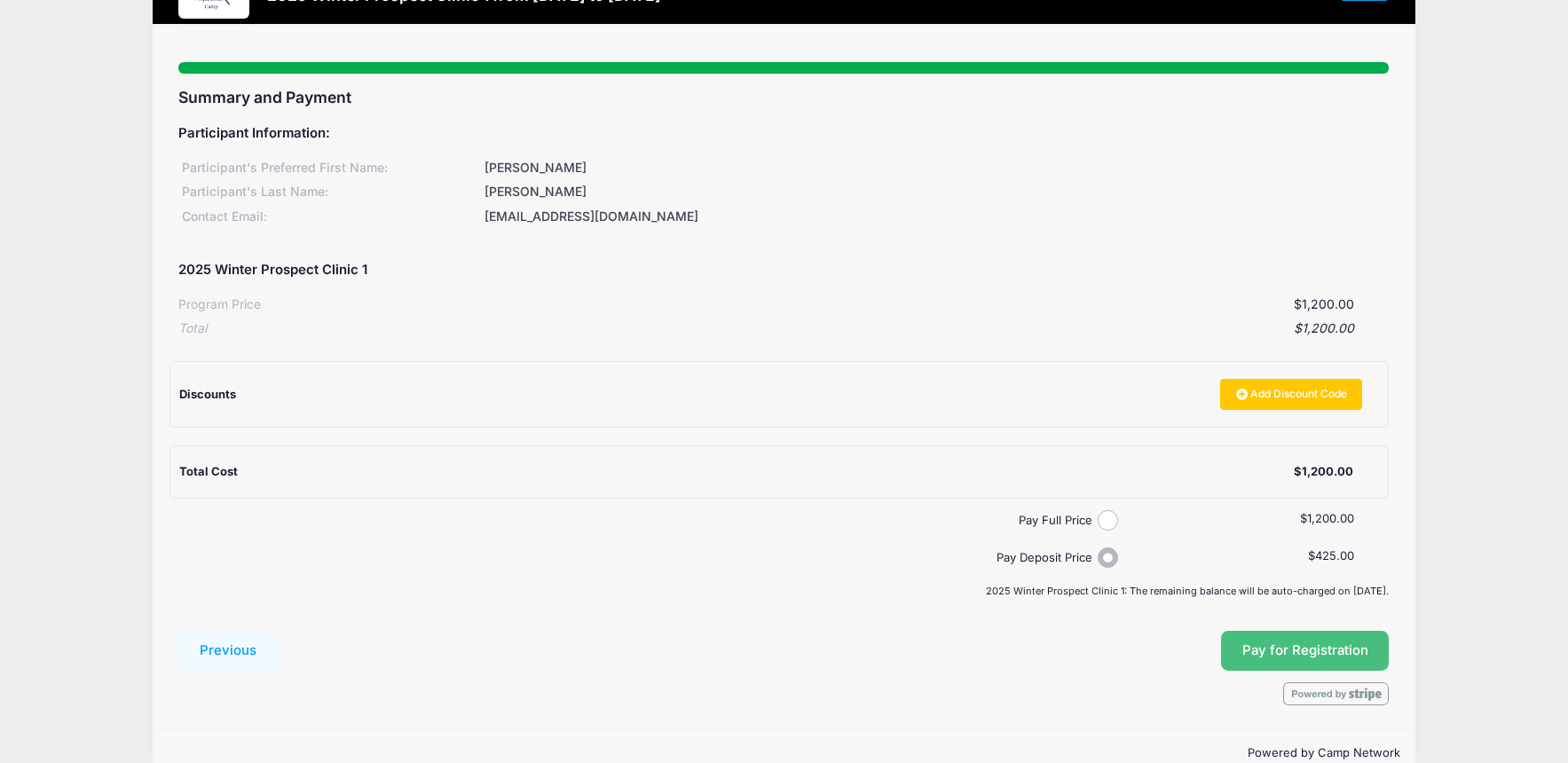
click at [1301, 644] on button "Pay for Registration" at bounding box center [1304, 652] width 168 height 41
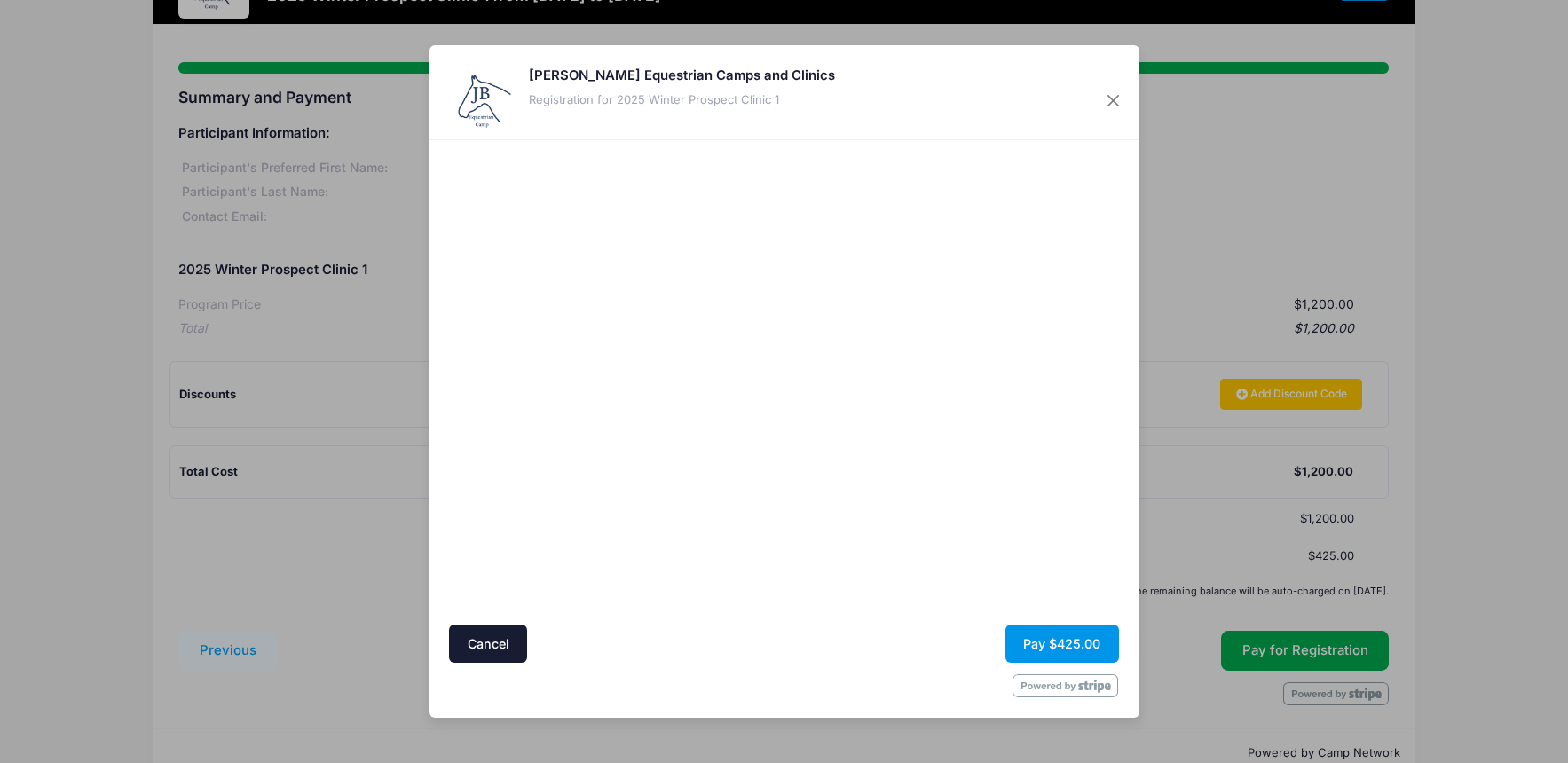
click at [1060, 648] on button "Pay $425.00" at bounding box center [1061, 644] width 113 height 38
